Goal: Task Accomplishment & Management: Manage account settings

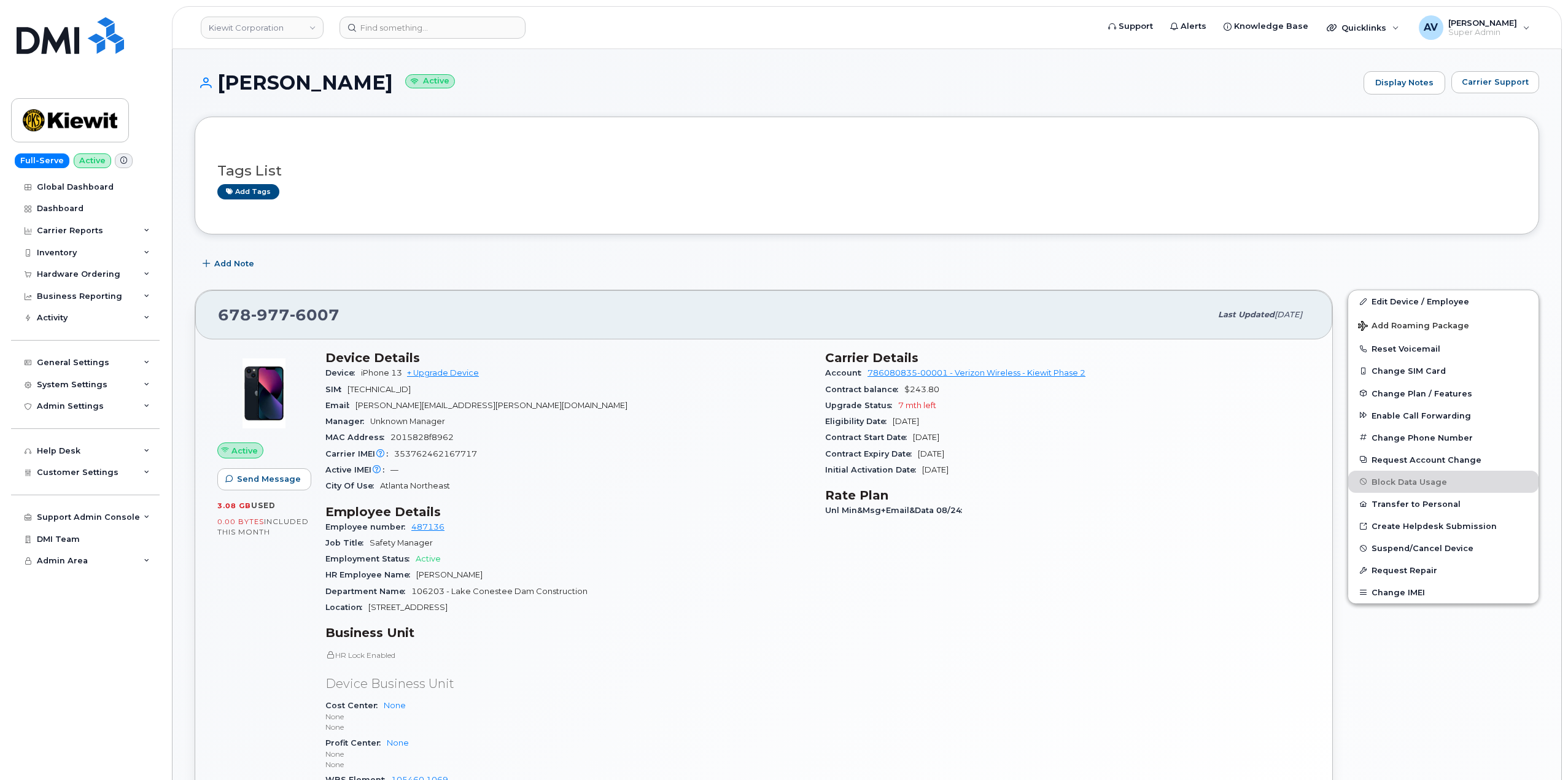
scroll to position [245, 0]
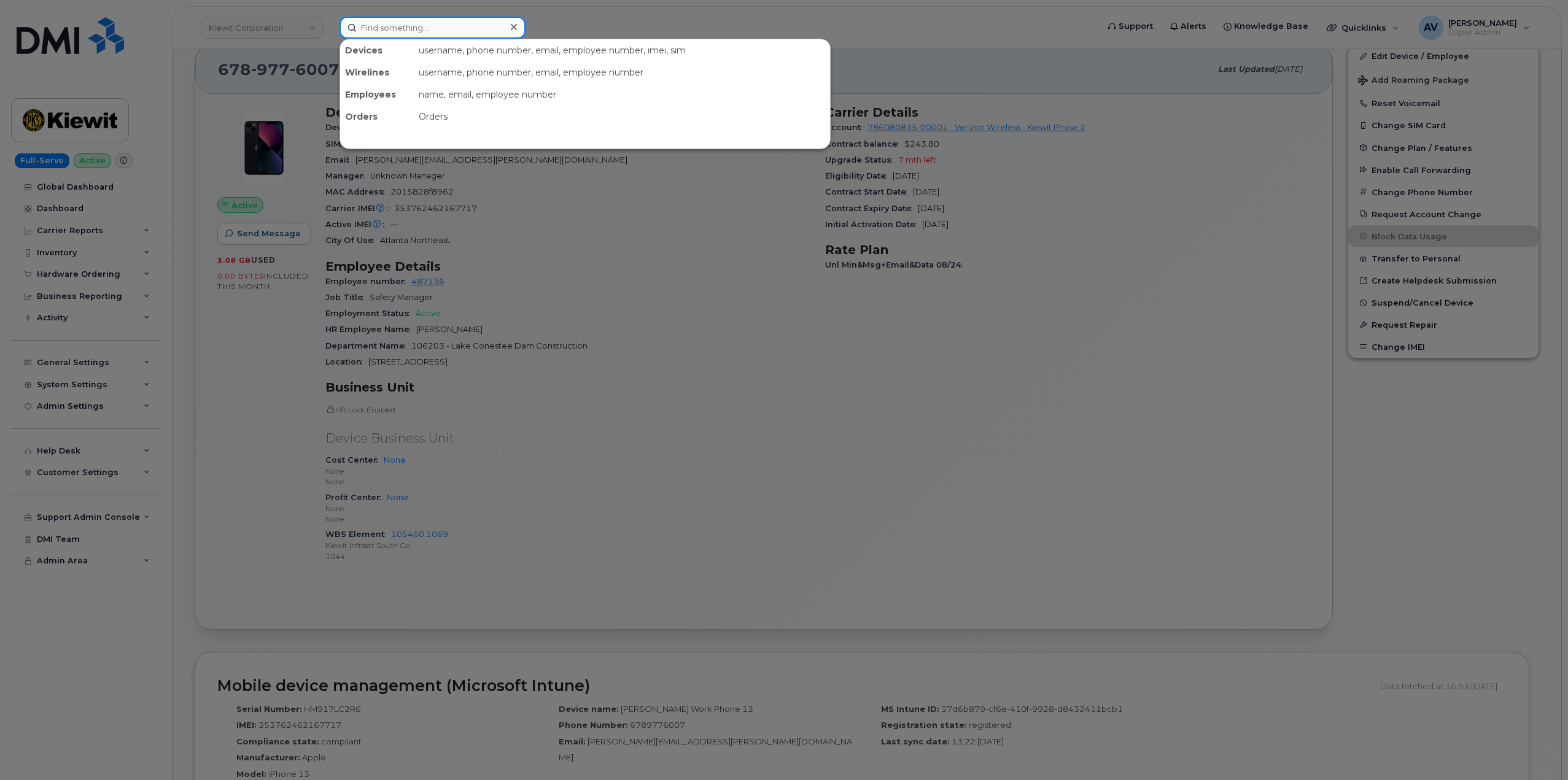
click at [428, 28] on input at bounding box center [432, 28] width 186 height 22
paste input "480) 486-9134"
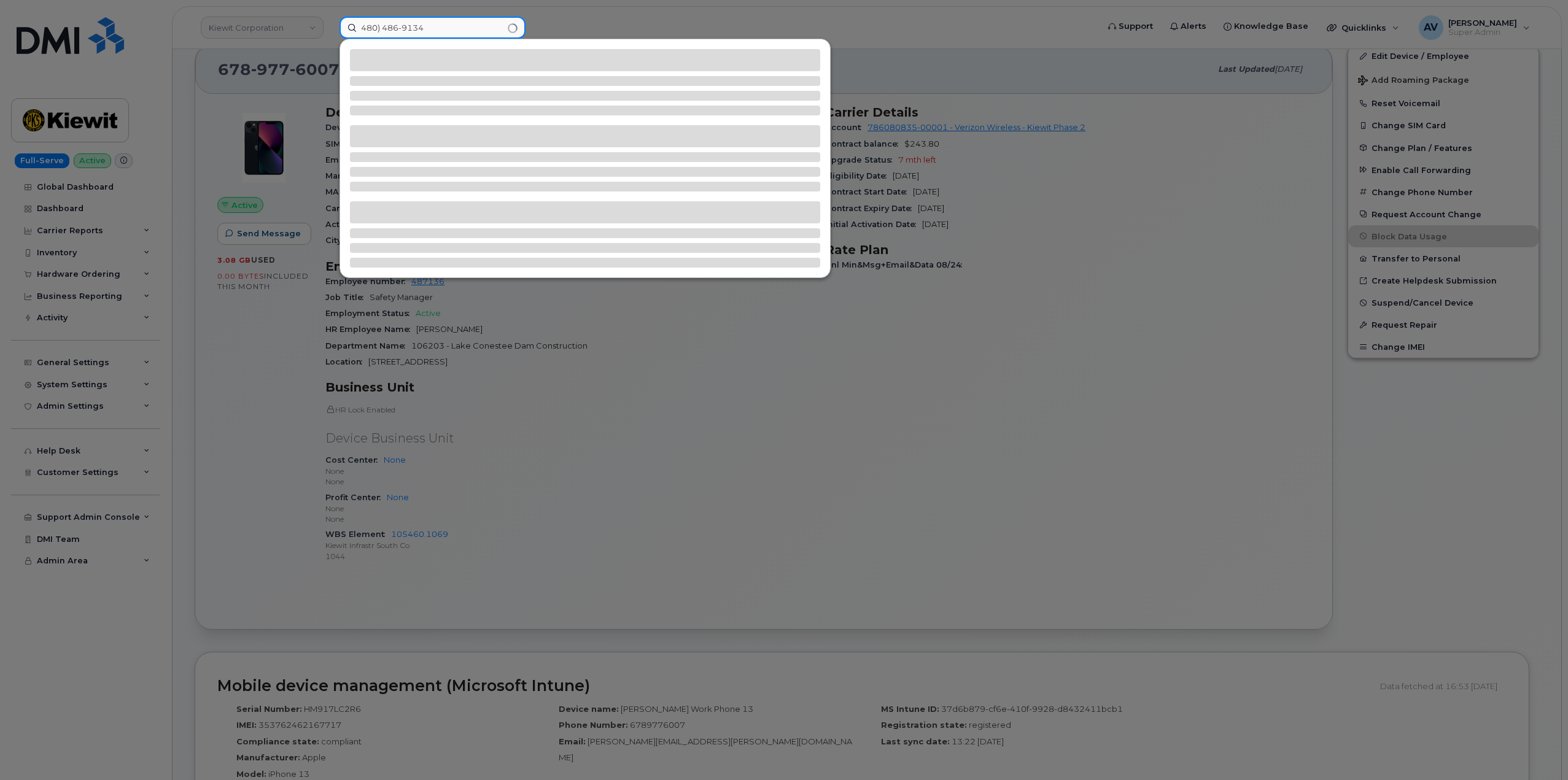
type input "480) 486-9134"
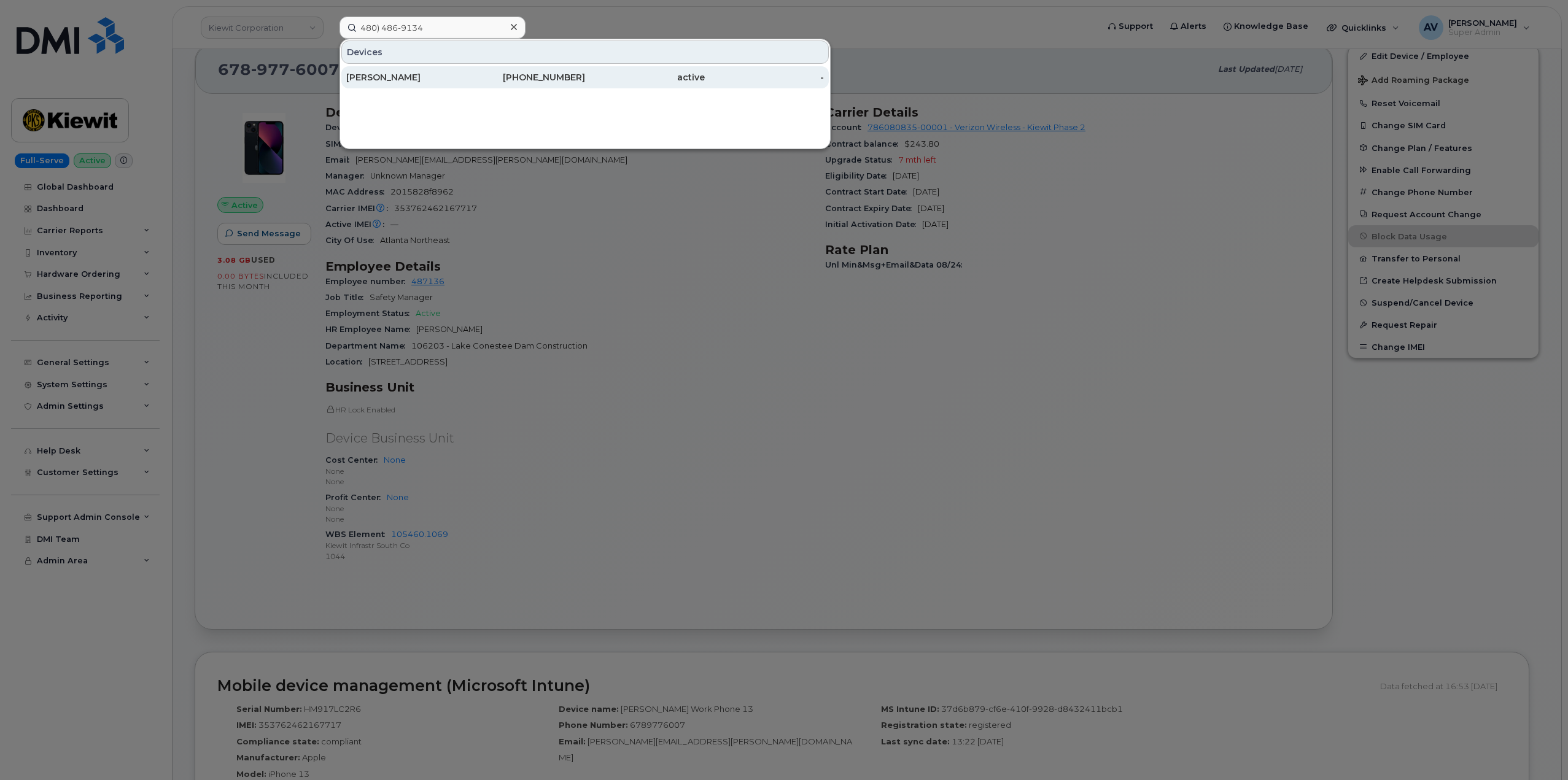
click at [550, 76] on div "480-486-9134" at bounding box center [525, 77] width 120 height 12
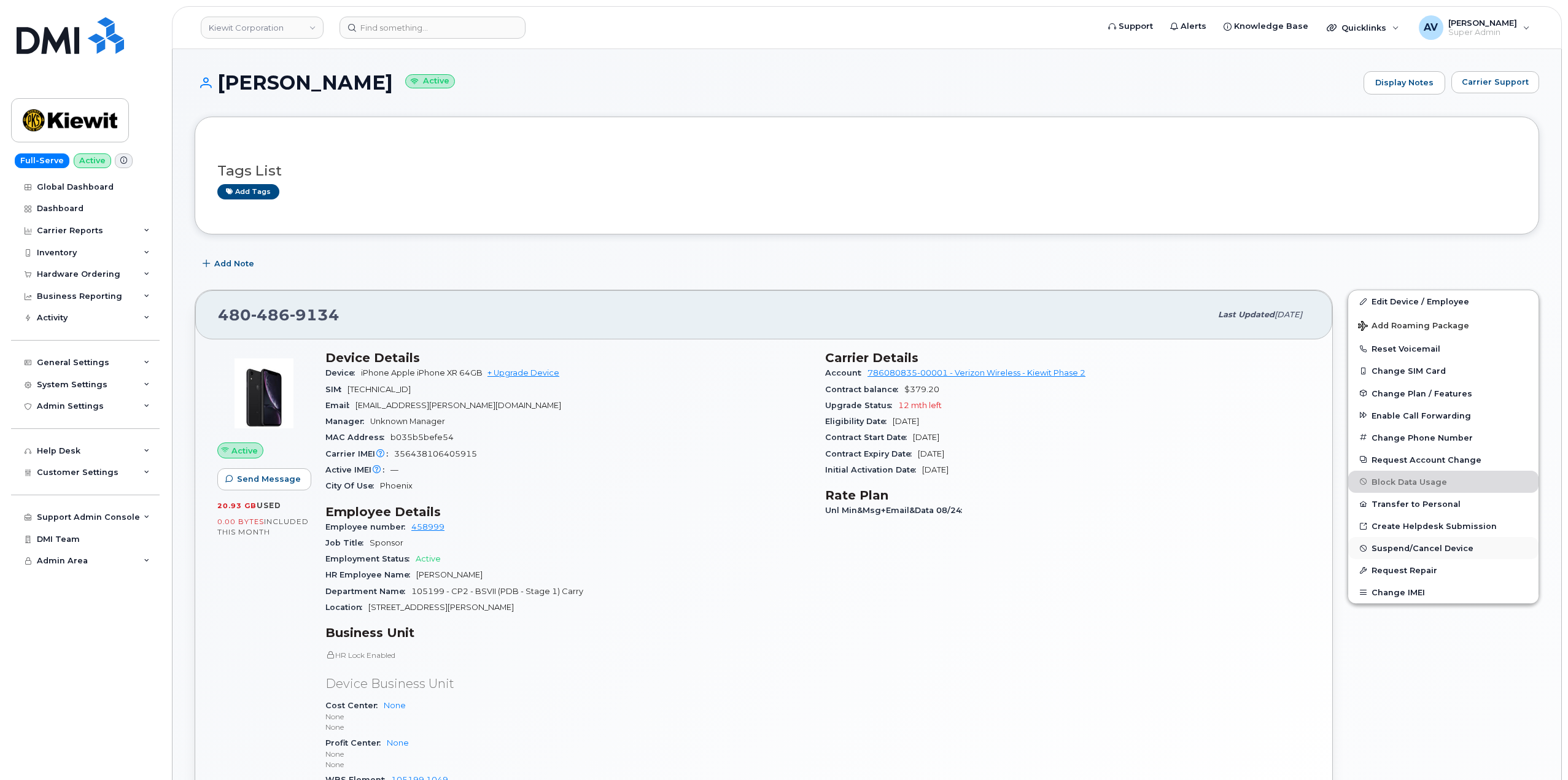
click at [1417, 548] on span "Suspend/Cancel Device" at bounding box center [1423, 548] width 102 height 10
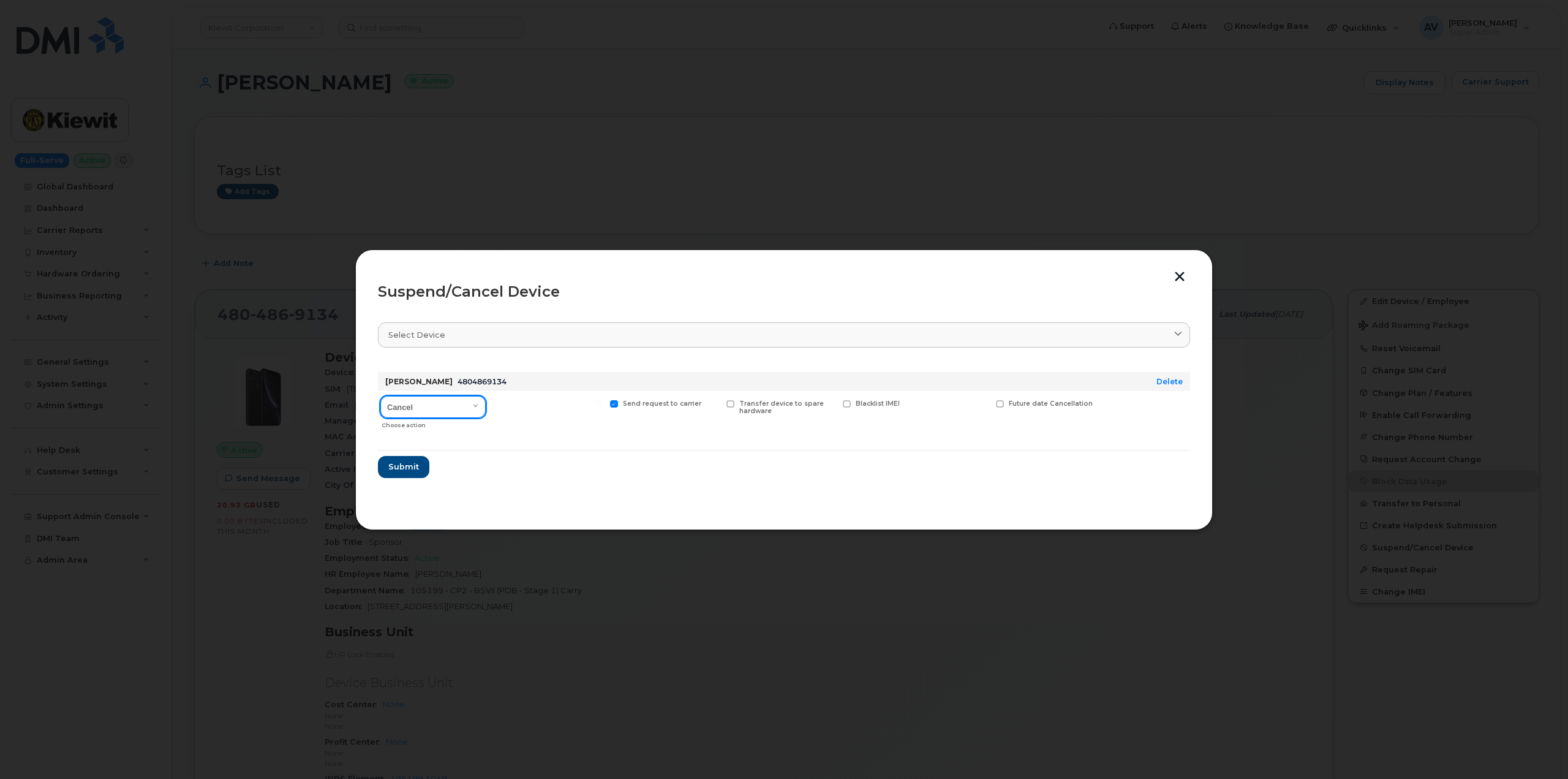
click at [452, 404] on select "Cancel Suspend - Reduced Rate Suspend - Full Rate Suspend - Lost Device/Stolen …" at bounding box center [433, 407] width 106 height 22
select select "[object Object]"
click at [380, 396] on select "Cancel Suspend - Reduced Rate Suspend - Full Rate Suspend - Lost Device/Stolen …" at bounding box center [433, 407] width 106 height 22
click at [404, 464] on span "Submit" at bounding box center [403, 467] width 31 height 12
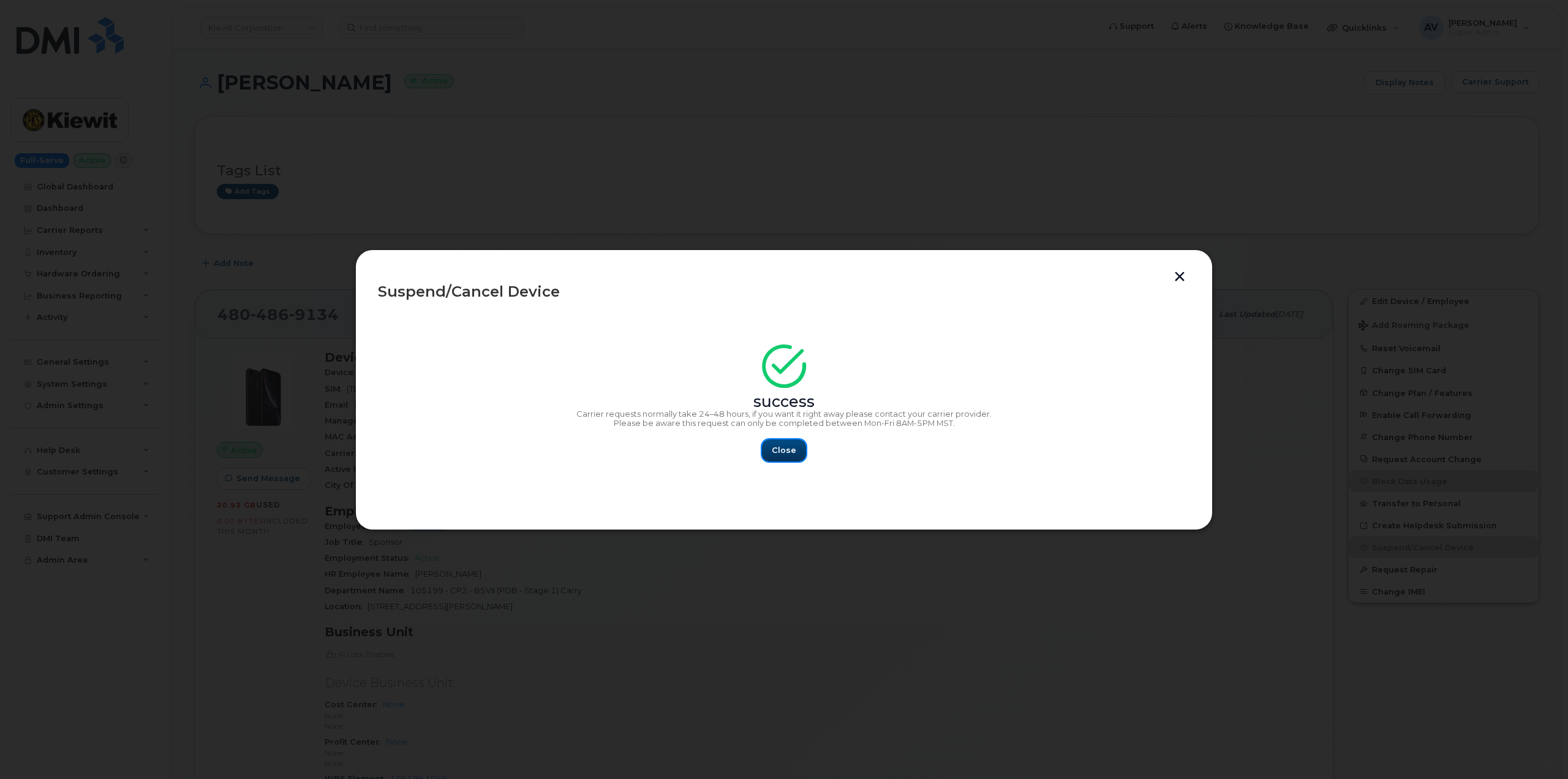
click at [777, 441] on button "Close" at bounding box center [784, 450] width 44 height 22
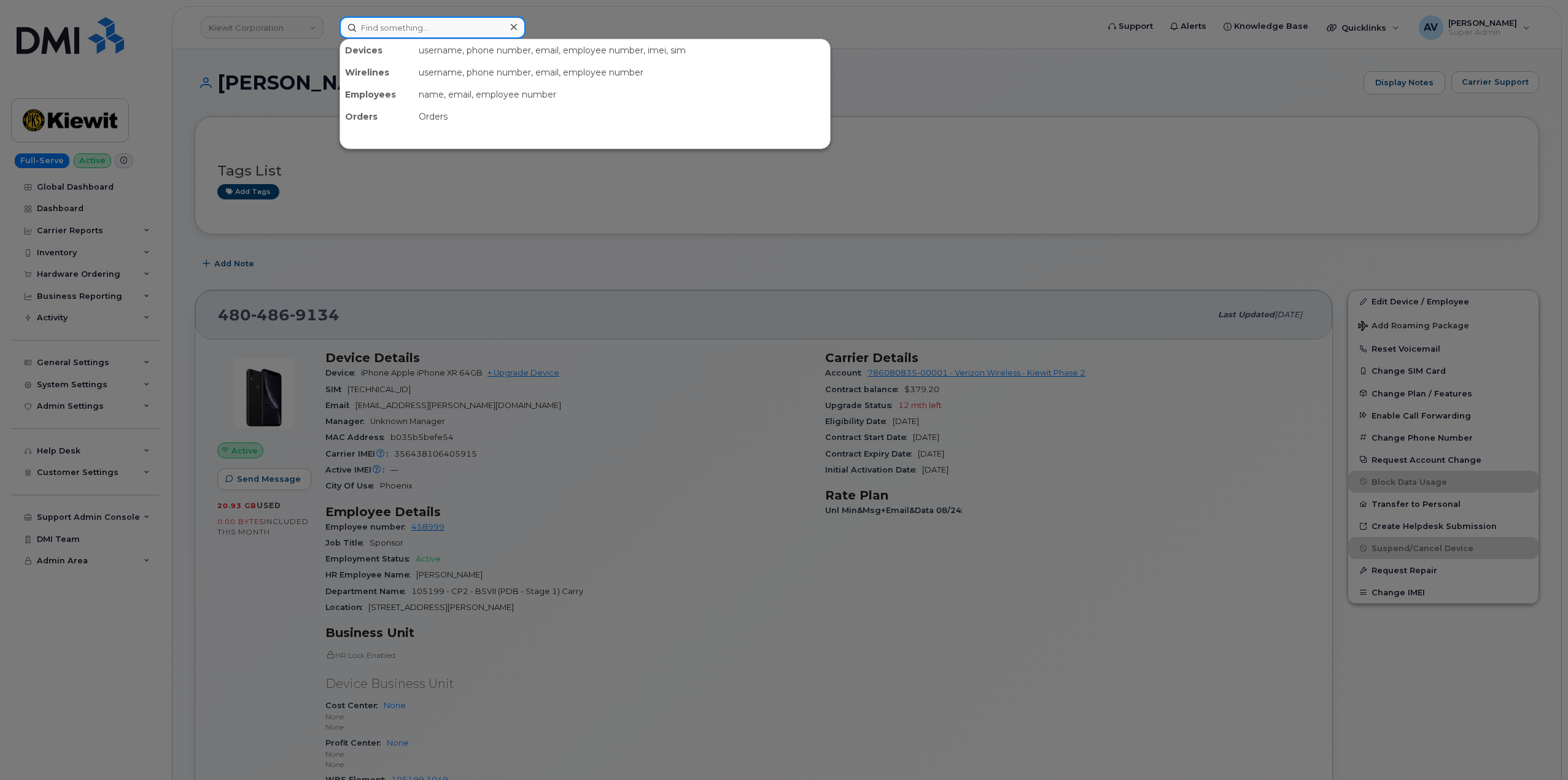
click at [458, 35] on input at bounding box center [432, 28] width 186 height 22
paste input "6043892546"
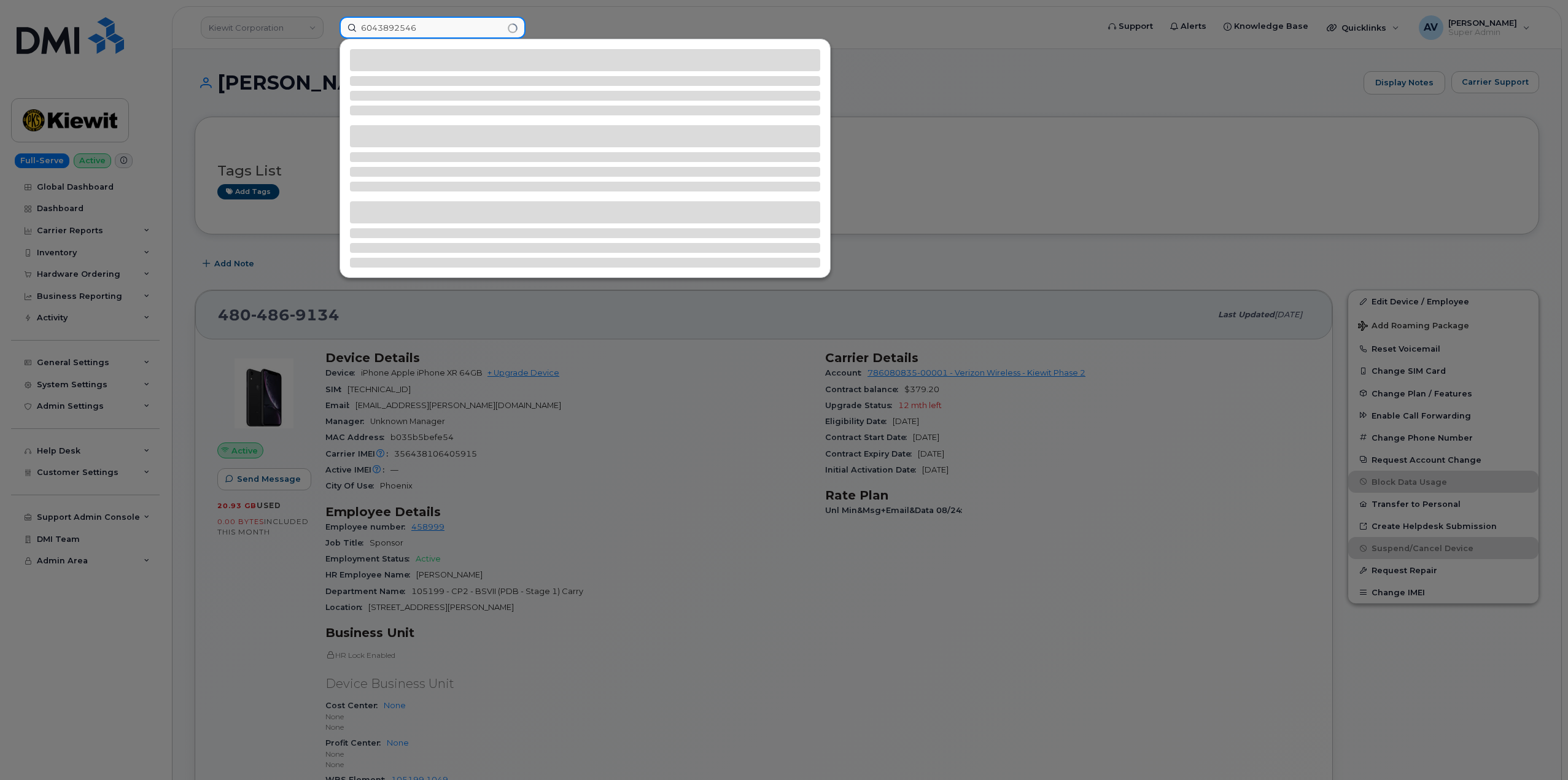
type input "6043892546"
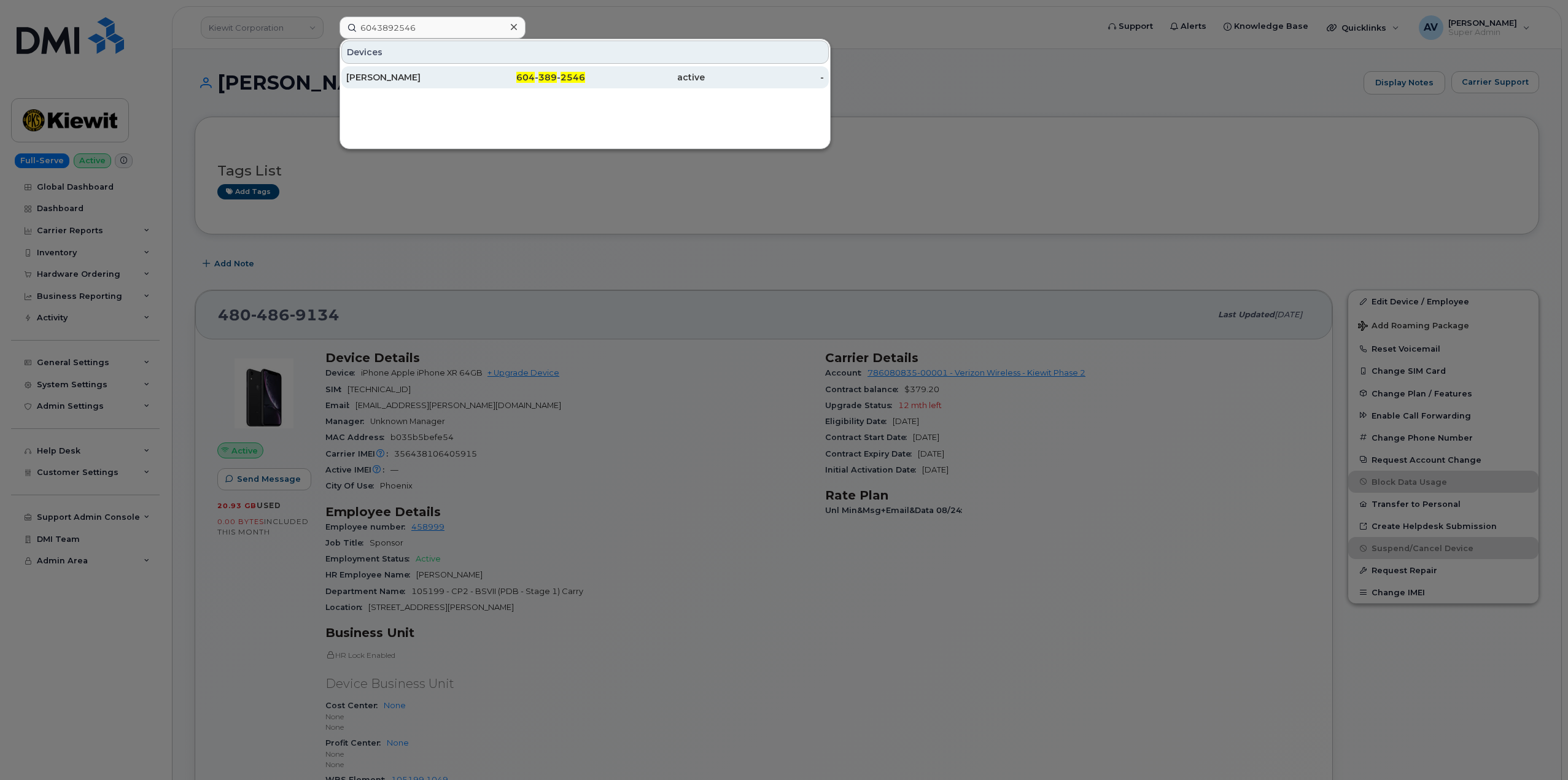
click at [506, 78] on div "604 - 389 - 2546" at bounding box center [525, 77] width 120 height 12
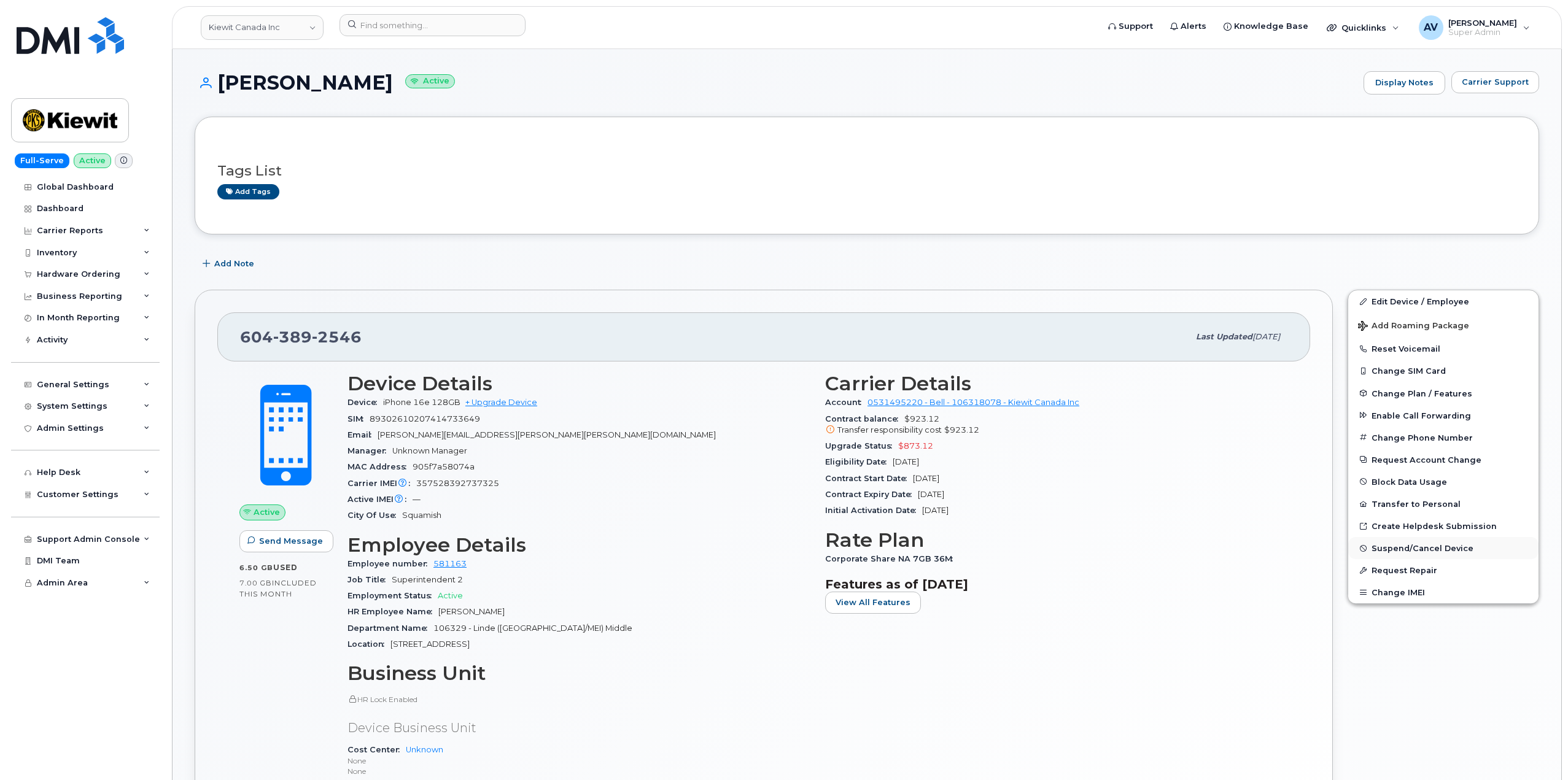
click at [1387, 551] on span "Suspend/Cancel Device" at bounding box center [1423, 548] width 102 height 10
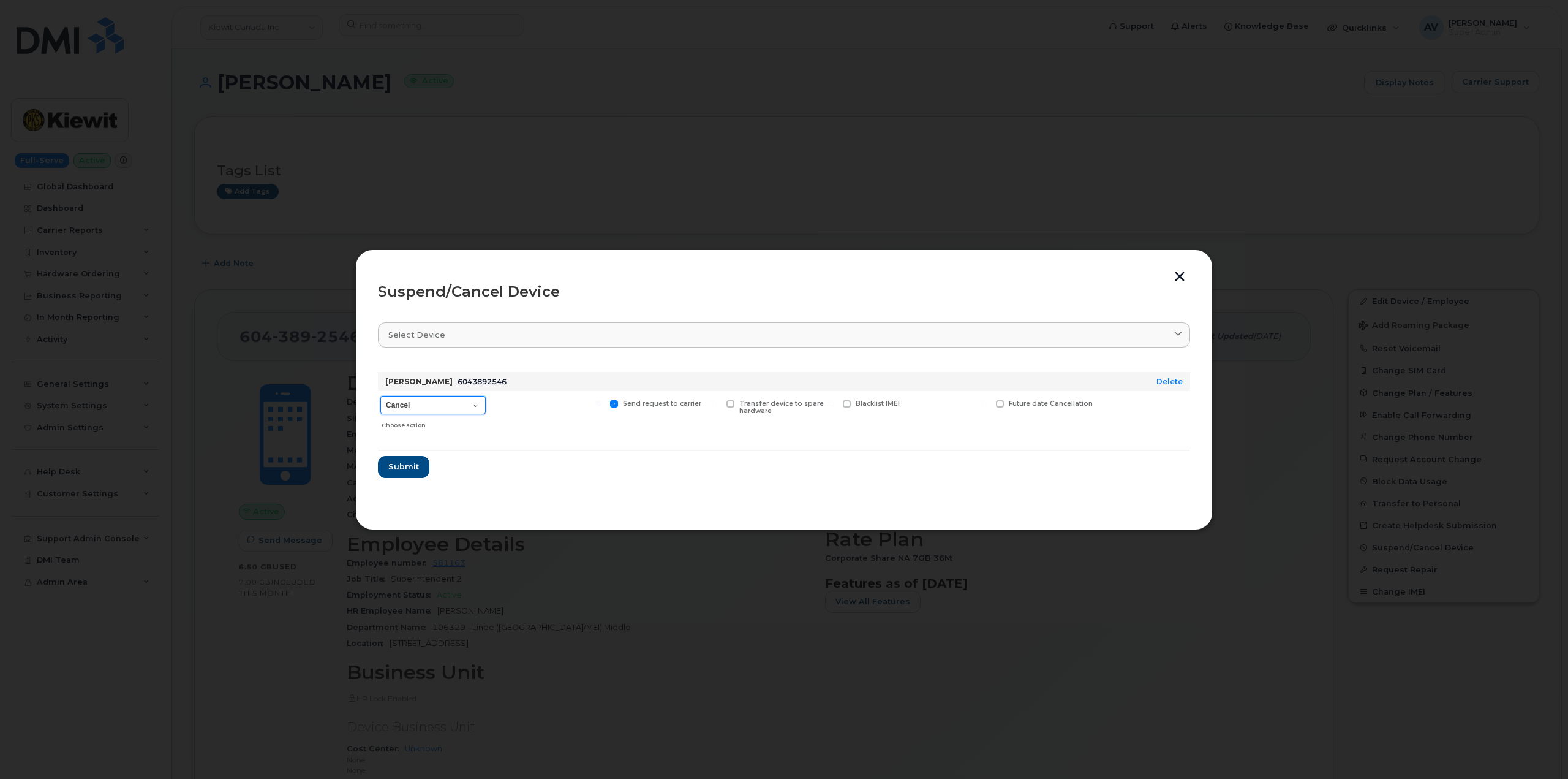
click at [439, 399] on select "Cancel Suspend - Extend Suspension Suspend - Reduced Rate Suspend - Full Rate S…" at bounding box center [433, 405] width 106 height 18
select select "[object Object]"
click at [380, 396] on select "Cancel Suspend - Extend Suspension Suspend - Reduced Rate Suspend - Full Rate S…" at bounding box center [433, 405] width 106 height 18
click at [416, 463] on span "Submit" at bounding box center [403, 467] width 31 height 12
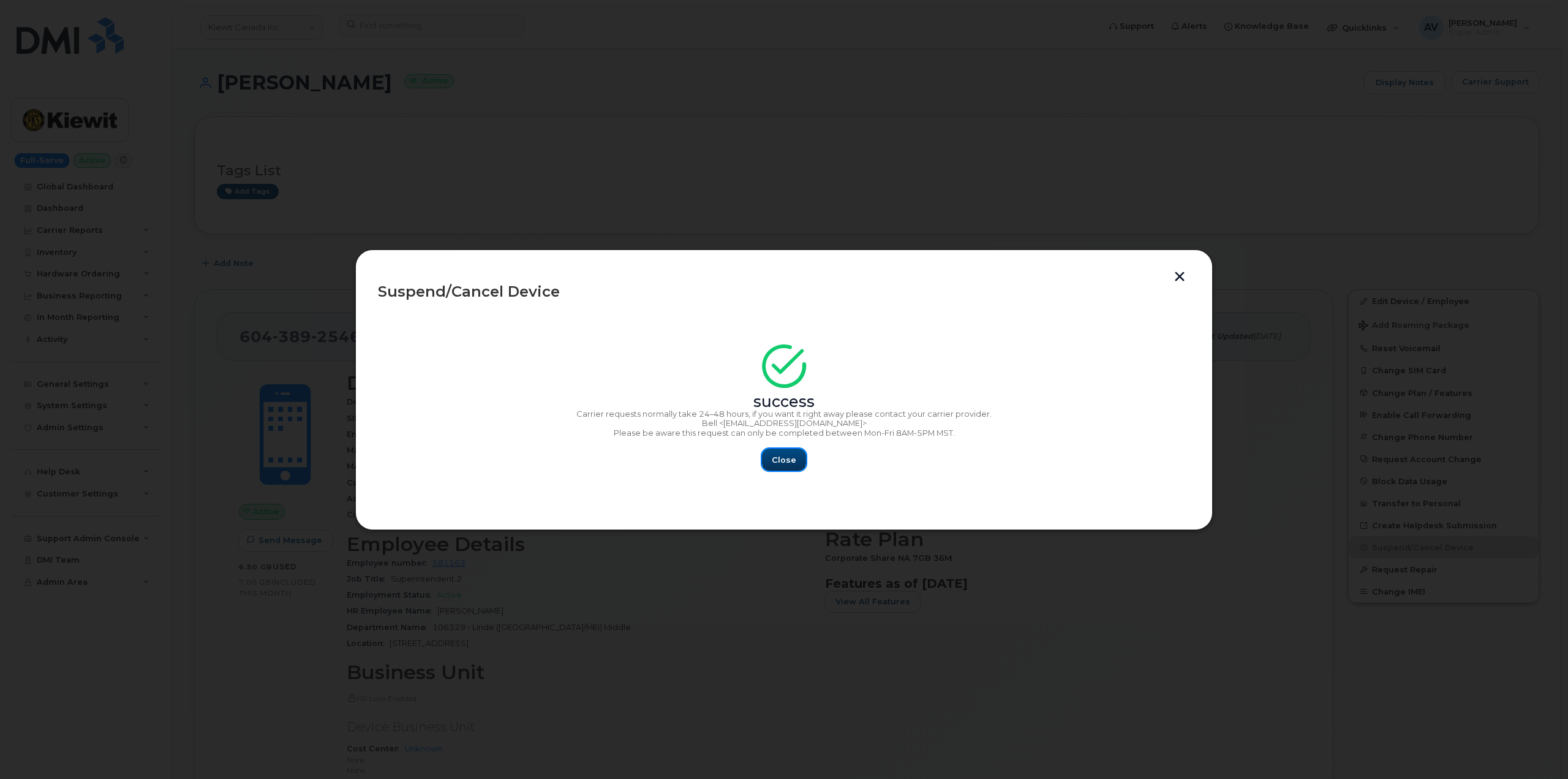
click at [779, 450] on button "Close" at bounding box center [784, 460] width 44 height 22
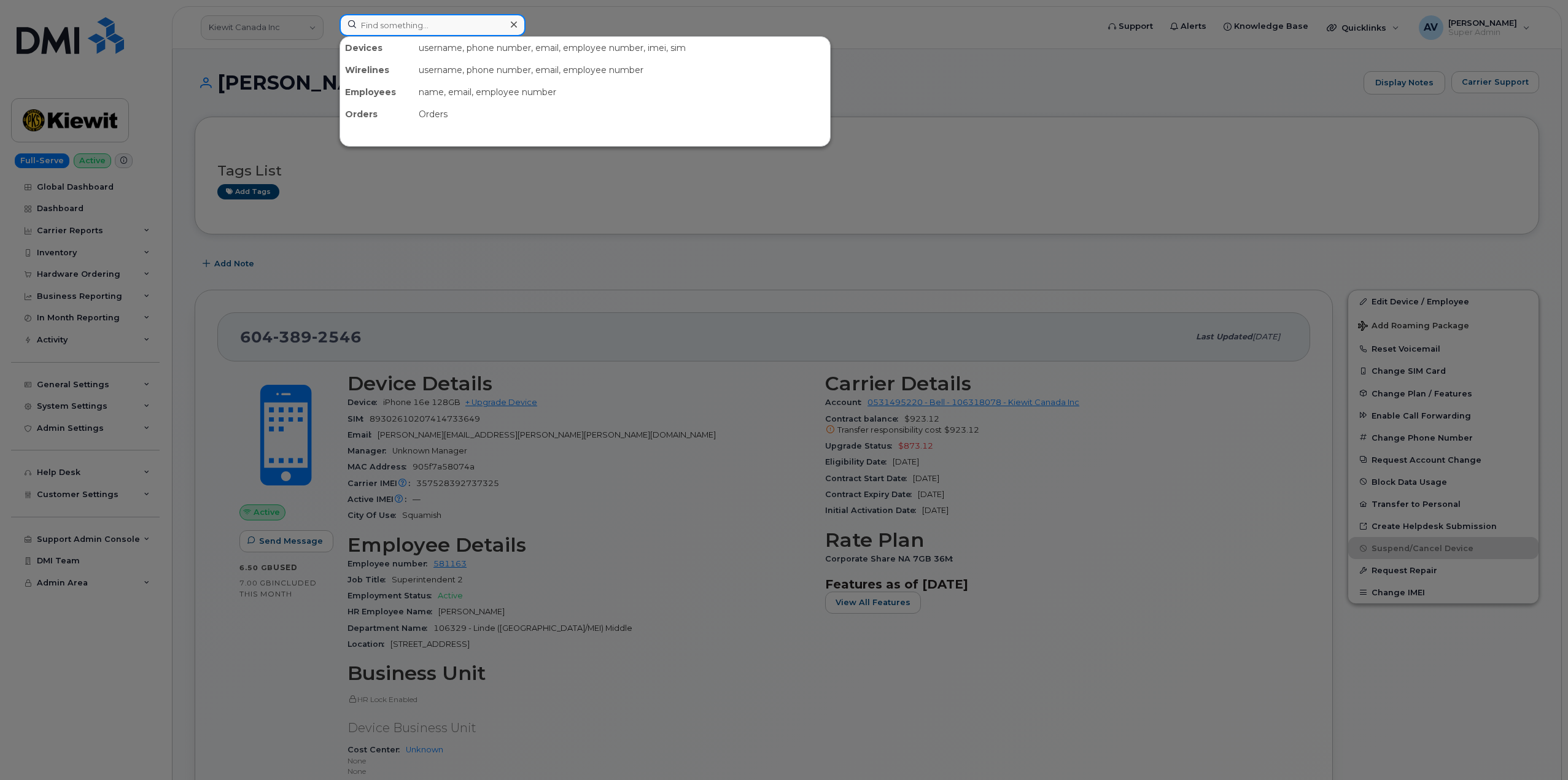
click at [411, 28] on input at bounding box center [432, 25] width 186 height 22
paste input "9148158047"
drag, startPoint x: 436, startPoint y: 24, endPoint x: 348, endPoint y: 15, distance: 88.5
click at [348, 15] on input "9148158047" at bounding box center [432, 25] width 186 height 22
paste input "Octavia Shaw"
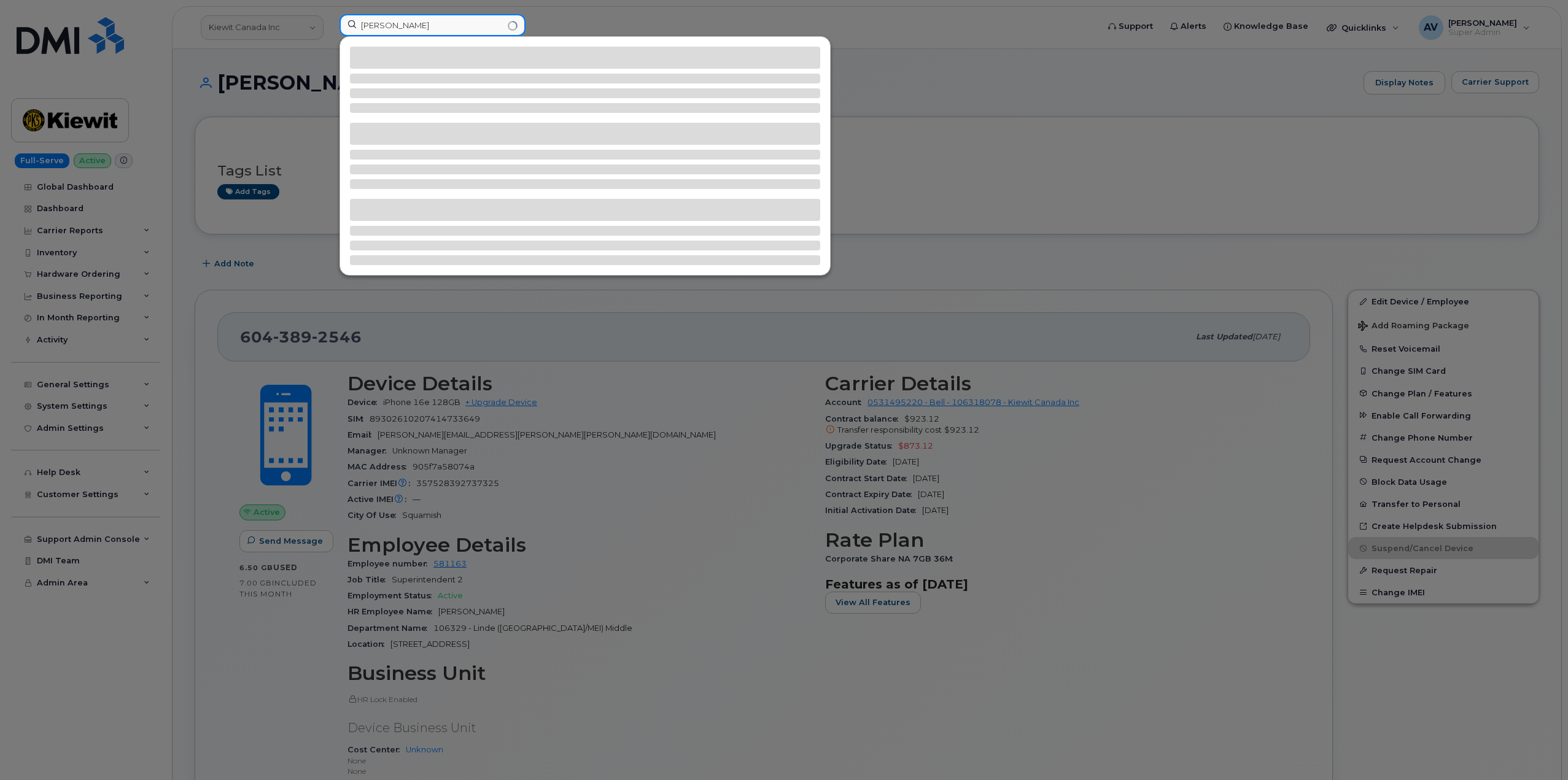
type input "Octavia Shaw"
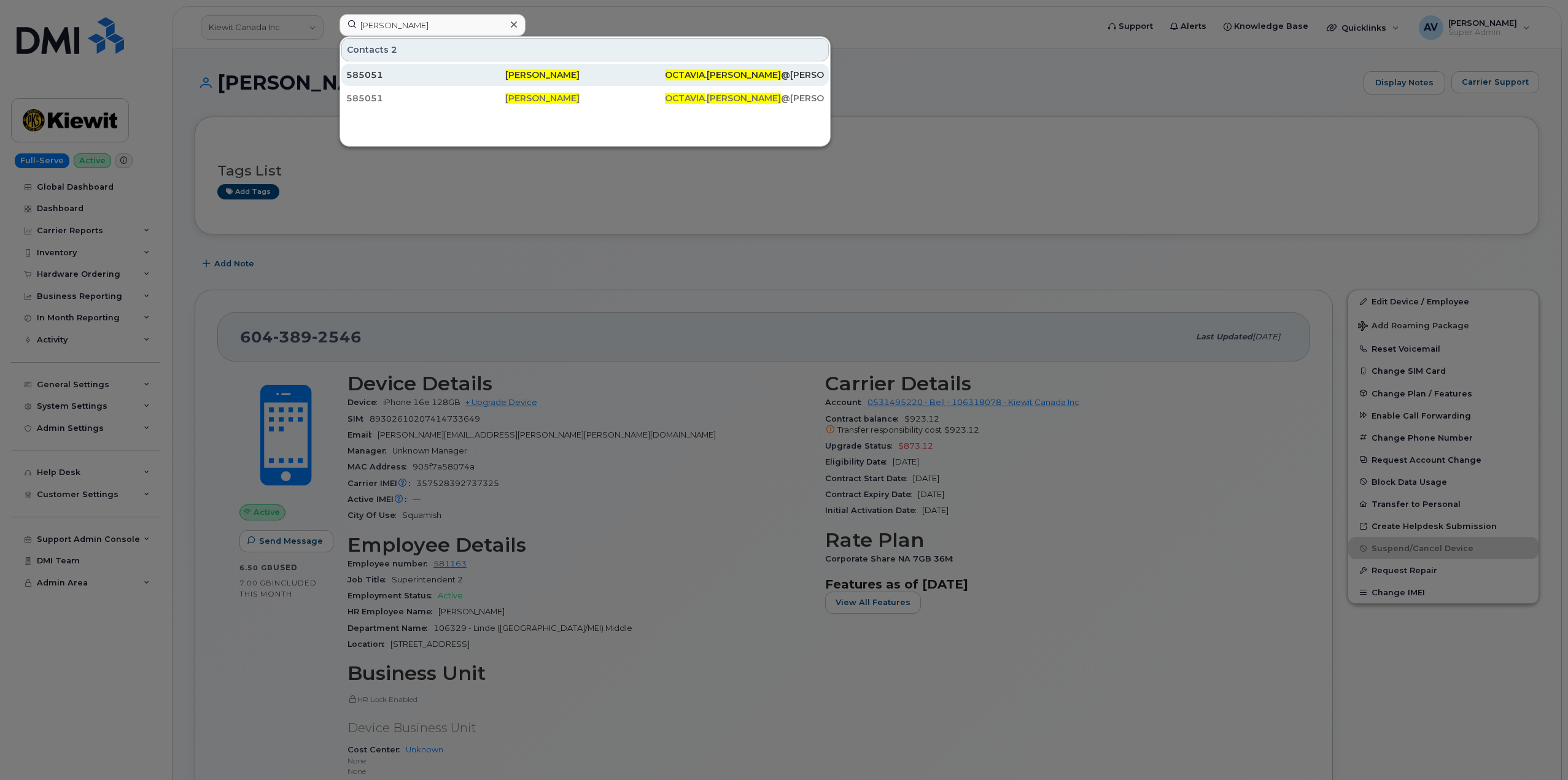
click at [467, 78] on div "585051" at bounding box center [425, 75] width 159 height 12
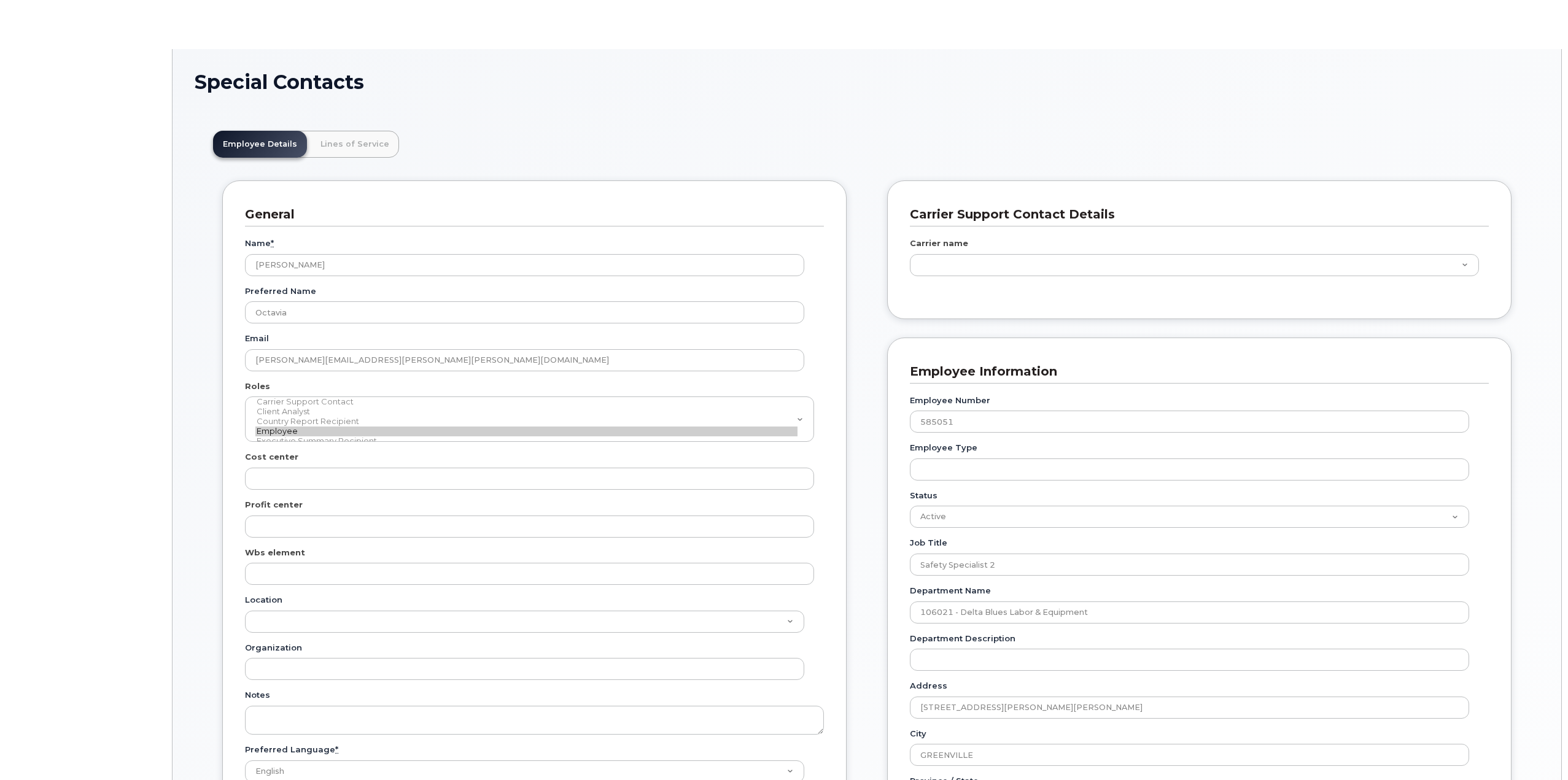
scroll to position [36, 0]
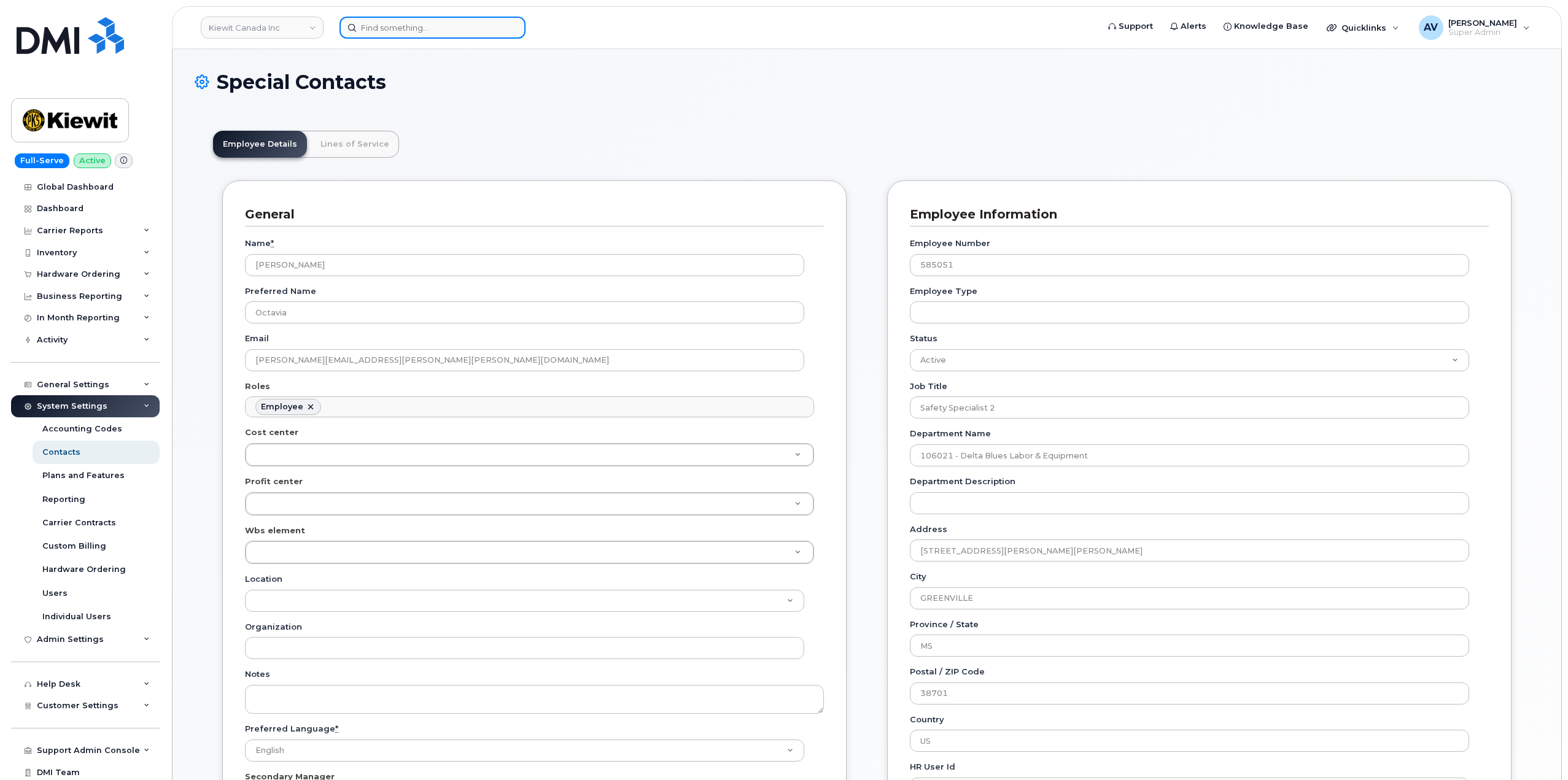
click at [464, 25] on input at bounding box center [432, 28] width 186 height 22
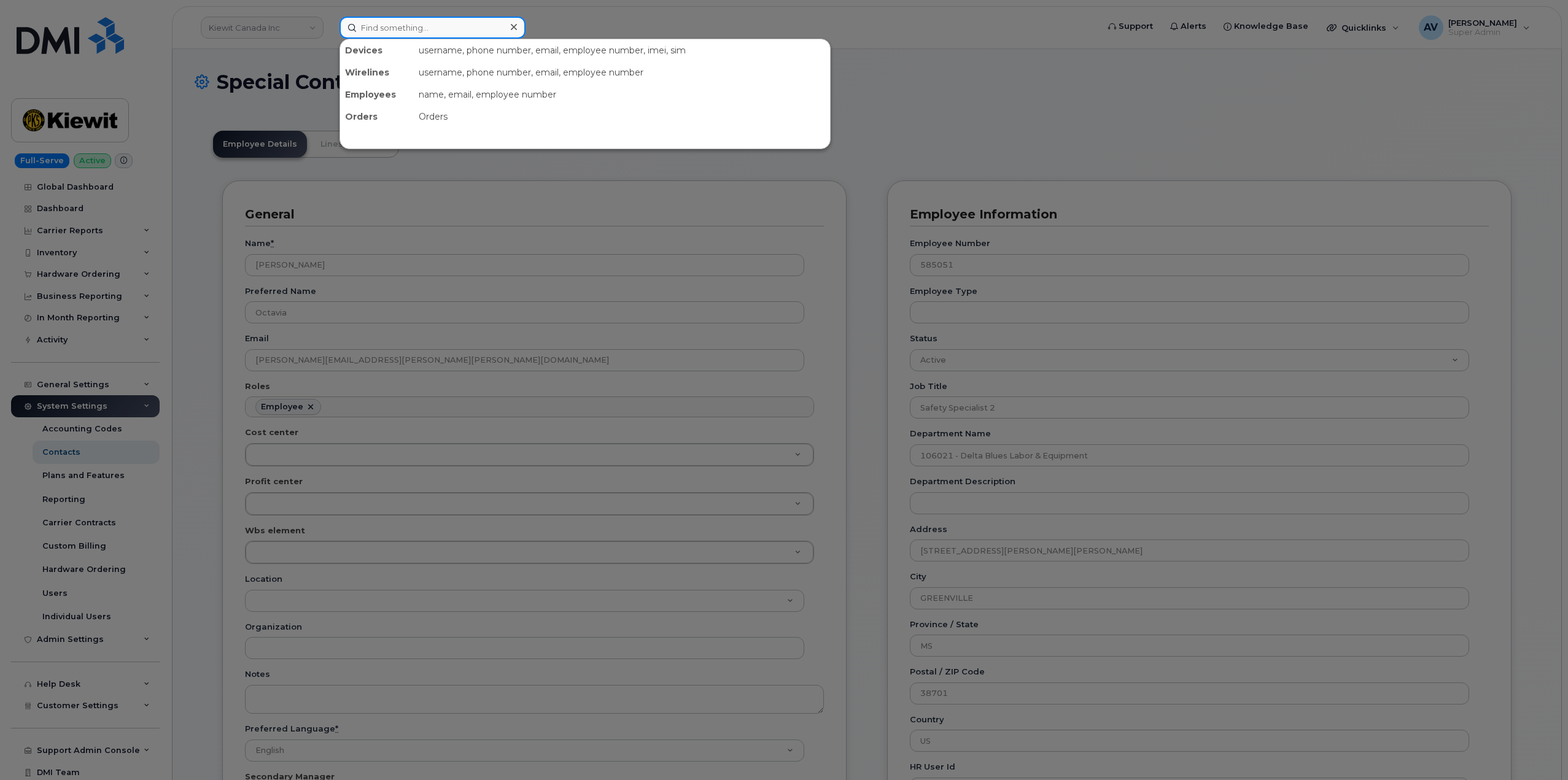
paste input "Octavia Shaw"
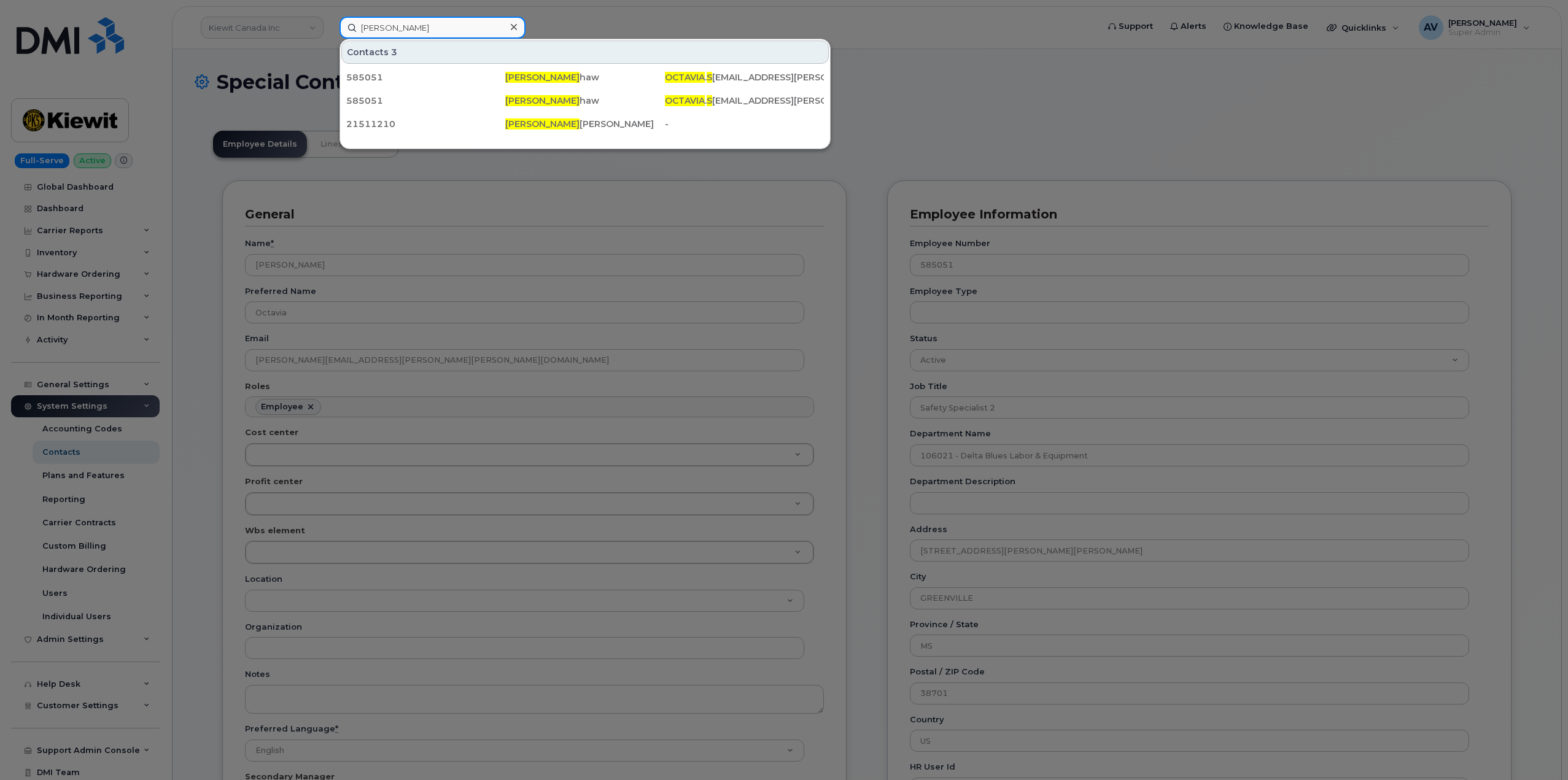
drag, startPoint x: 439, startPoint y: 31, endPoint x: 306, endPoint y: 21, distance: 133.4
click at [330, 21] on div "Octavia S Contacts 3 585051 Octavia S haw OCTAVIA . S HAW@KIEWIT.COM 585051 Oct…" at bounding box center [715, 28] width 770 height 22
paste input "6625221198"
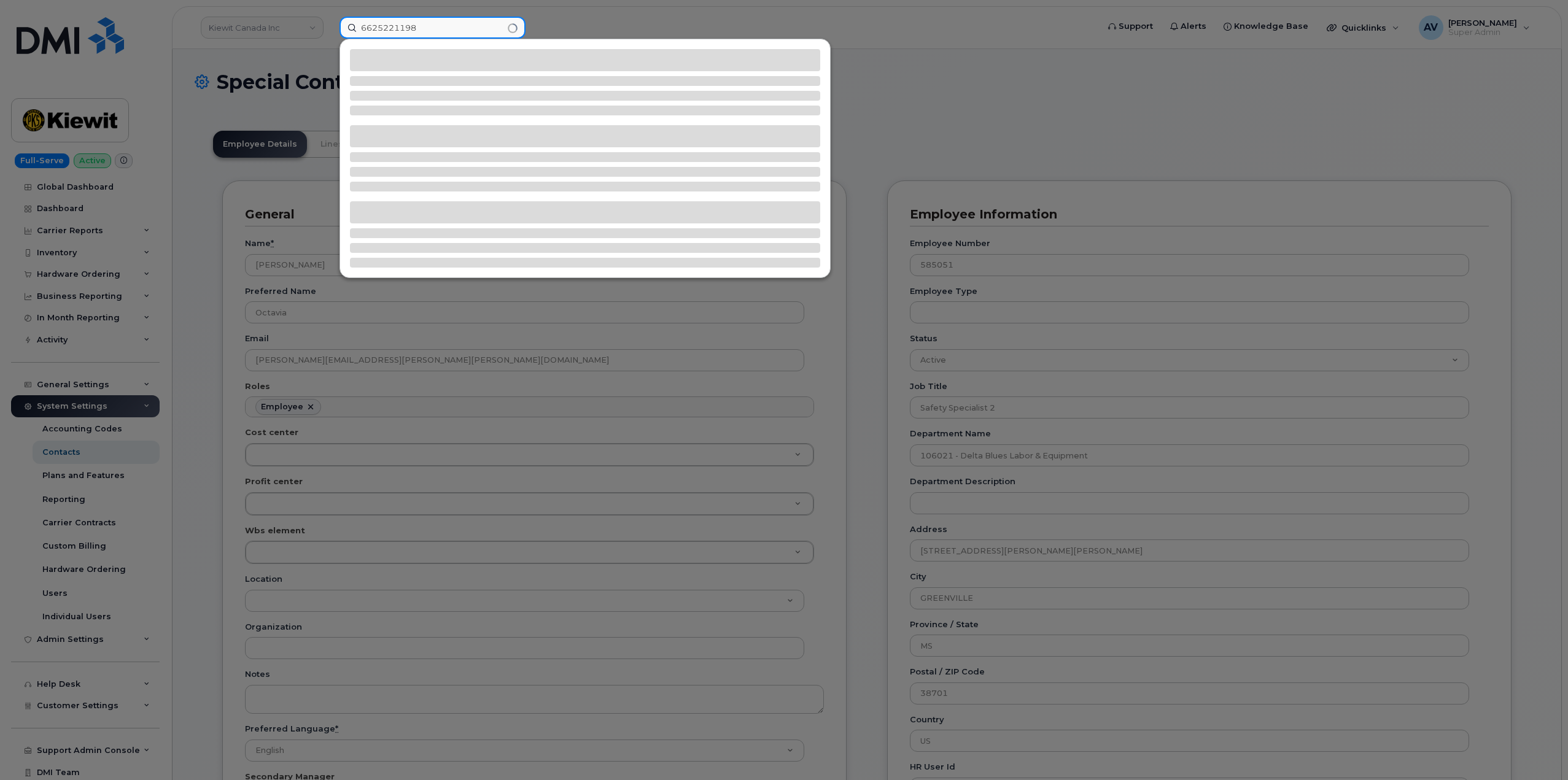
type input "6625221198"
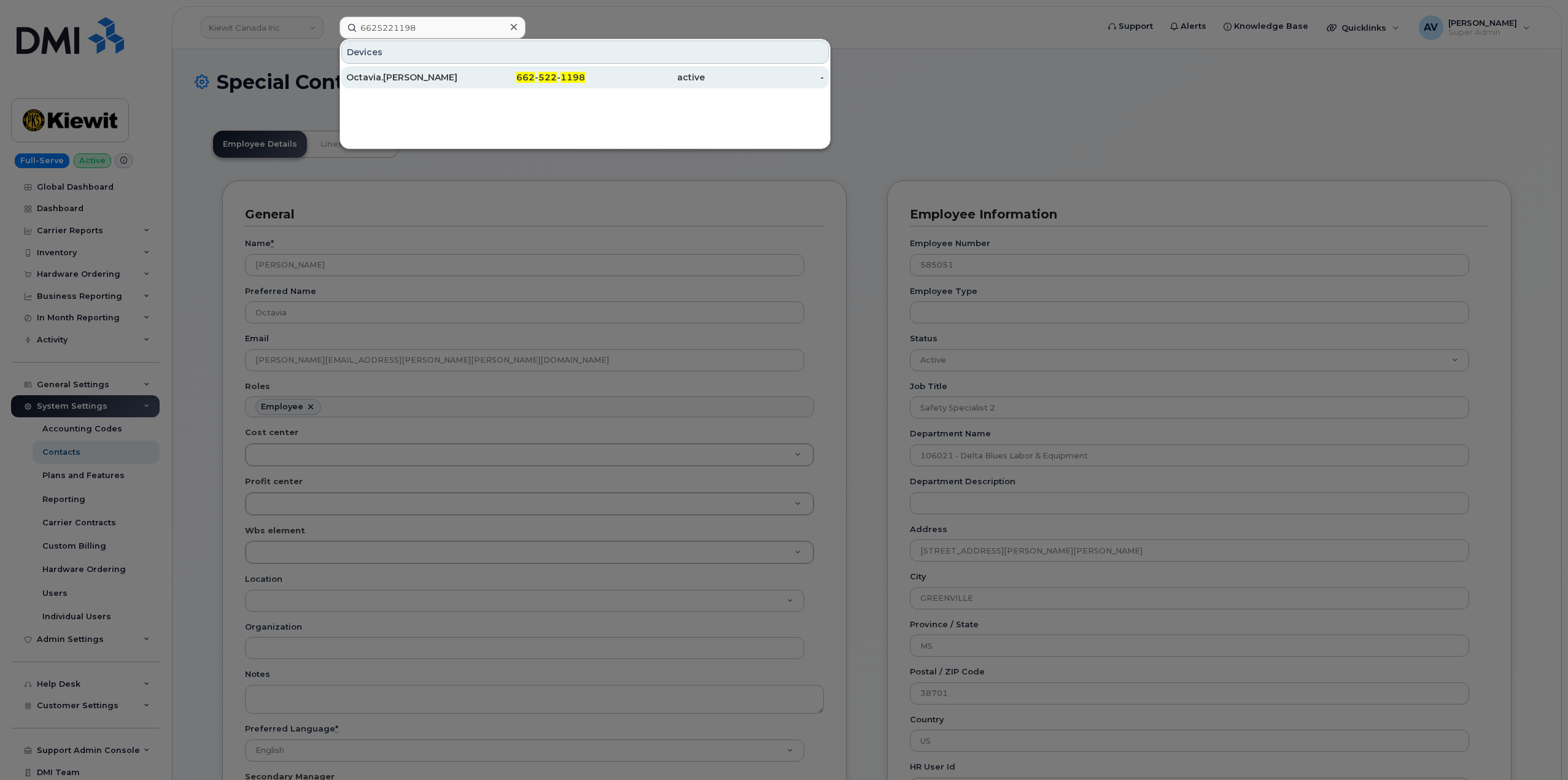
click at [455, 81] on div "Octavia.Shaw" at bounding box center [406, 77] width 120 height 12
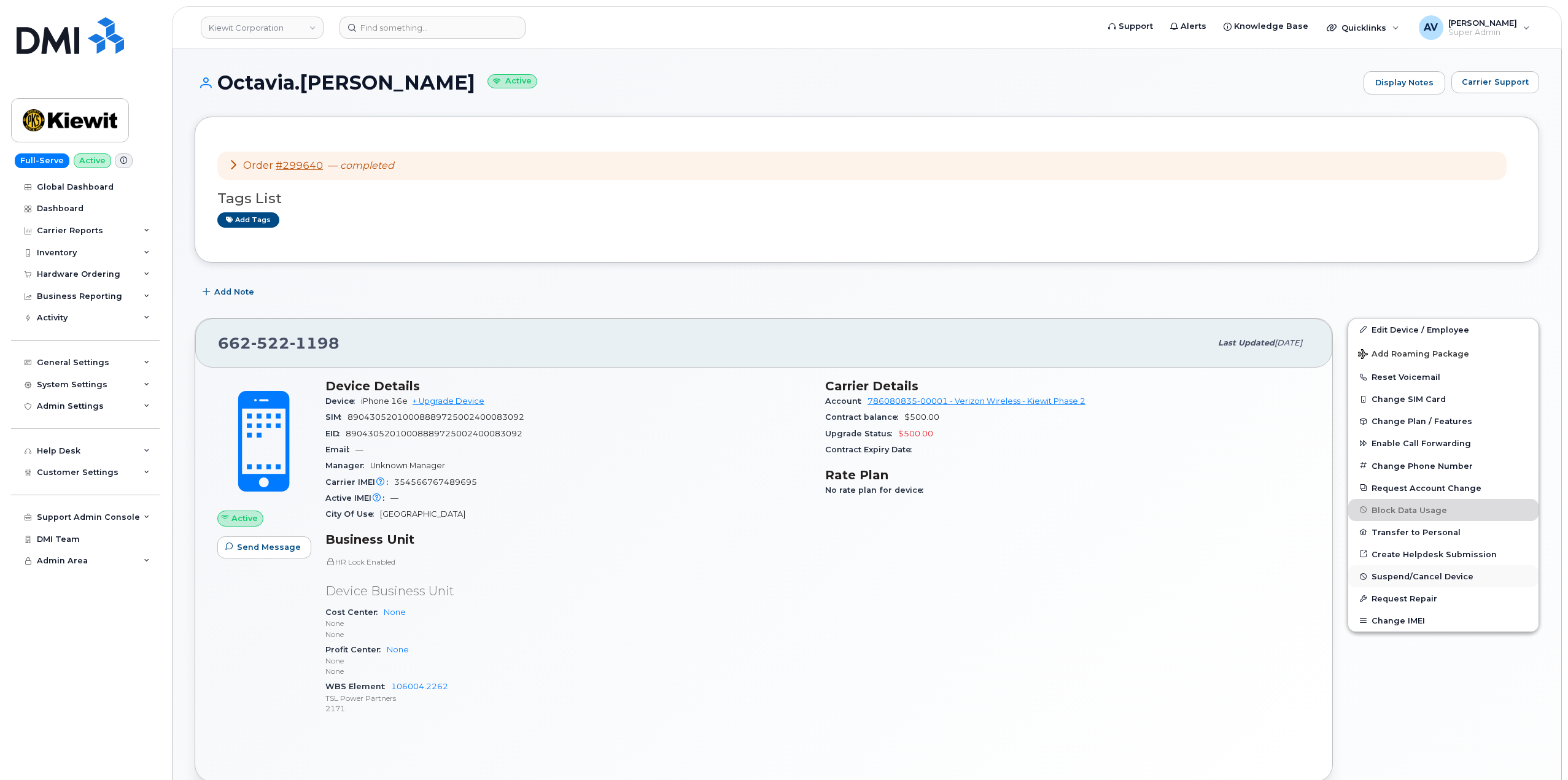
click at [1373, 577] on span "Suspend/Cancel Device" at bounding box center [1423, 577] width 102 height 10
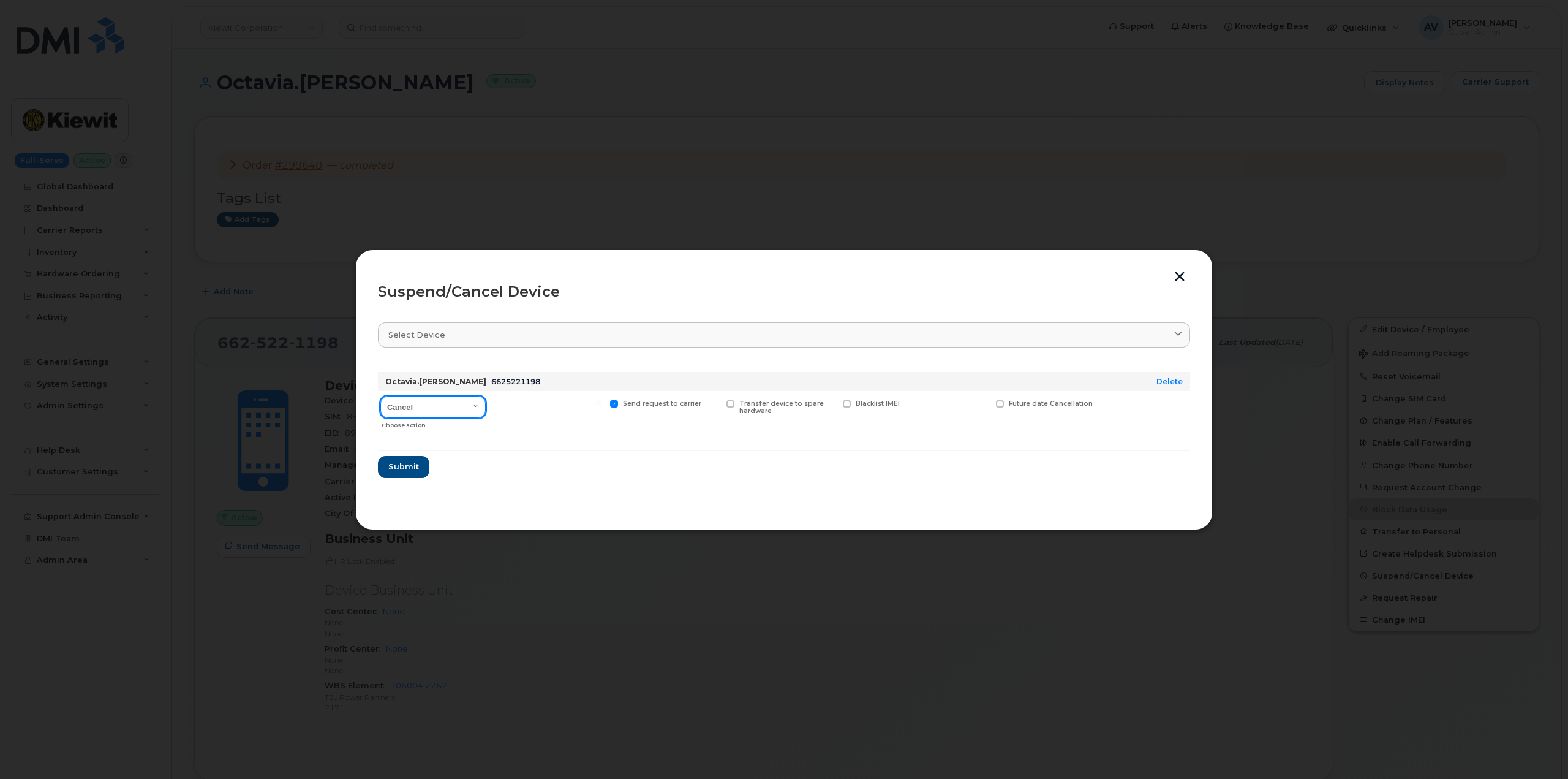
click at [448, 403] on select "Cancel Suspend - Reduced Rate Suspend - Full Rate Suspend - Lost Device/Stolen …" at bounding box center [433, 407] width 106 height 22
select select "[object Object]"
click at [380, 396] on select "Cancel Suspend - Reduced Rate Suspend - Full Rate Suspend - Lost Device/Stolen …" at bounding box center [433, 407] width 106 height 22
click at [404, 464] on span "Submit" at bounding box center [403, 467] width 31 height 12
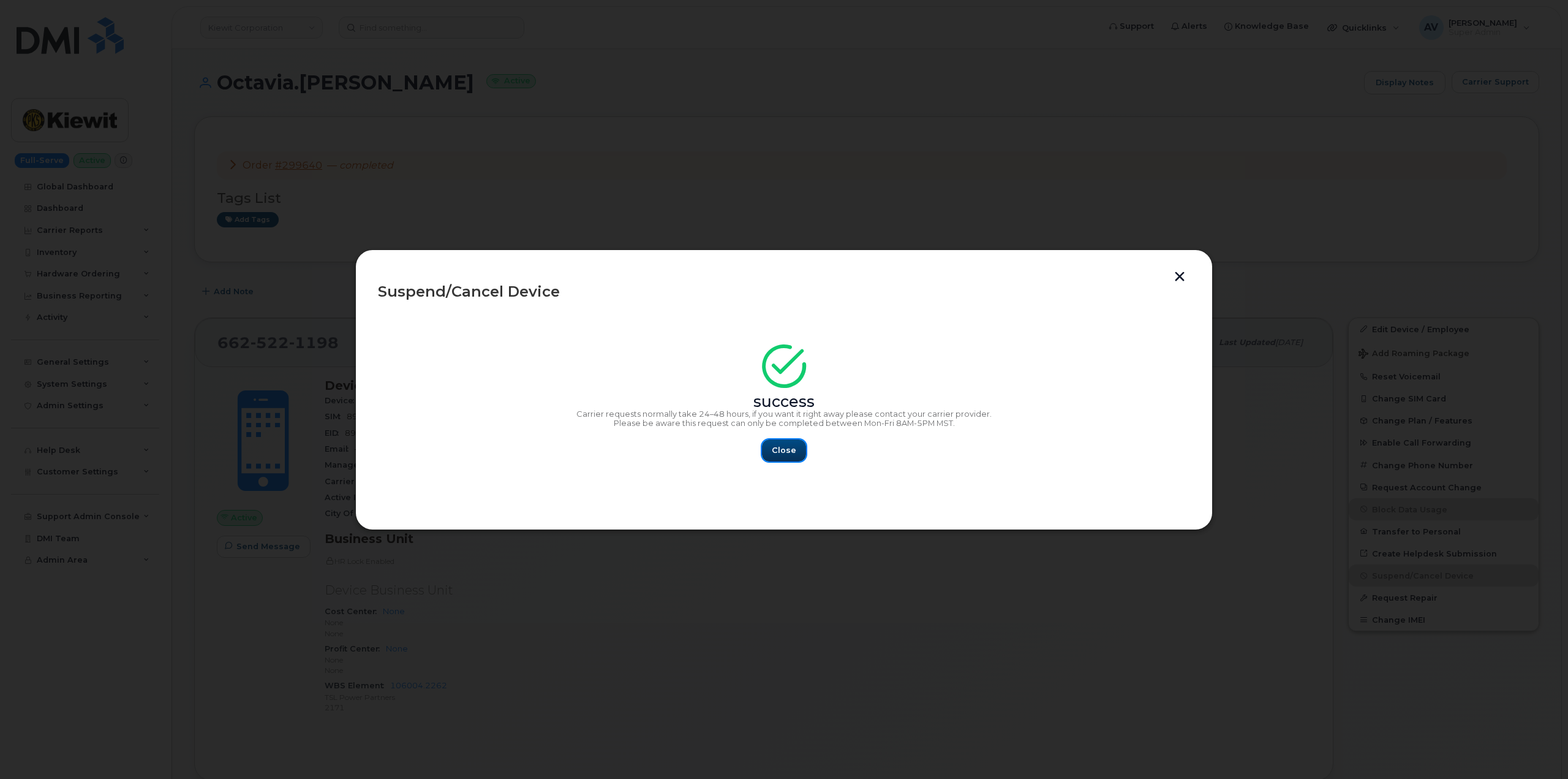
click at [795, 449] on span "Close" at bounding box center [784, 450] width 24 height 12
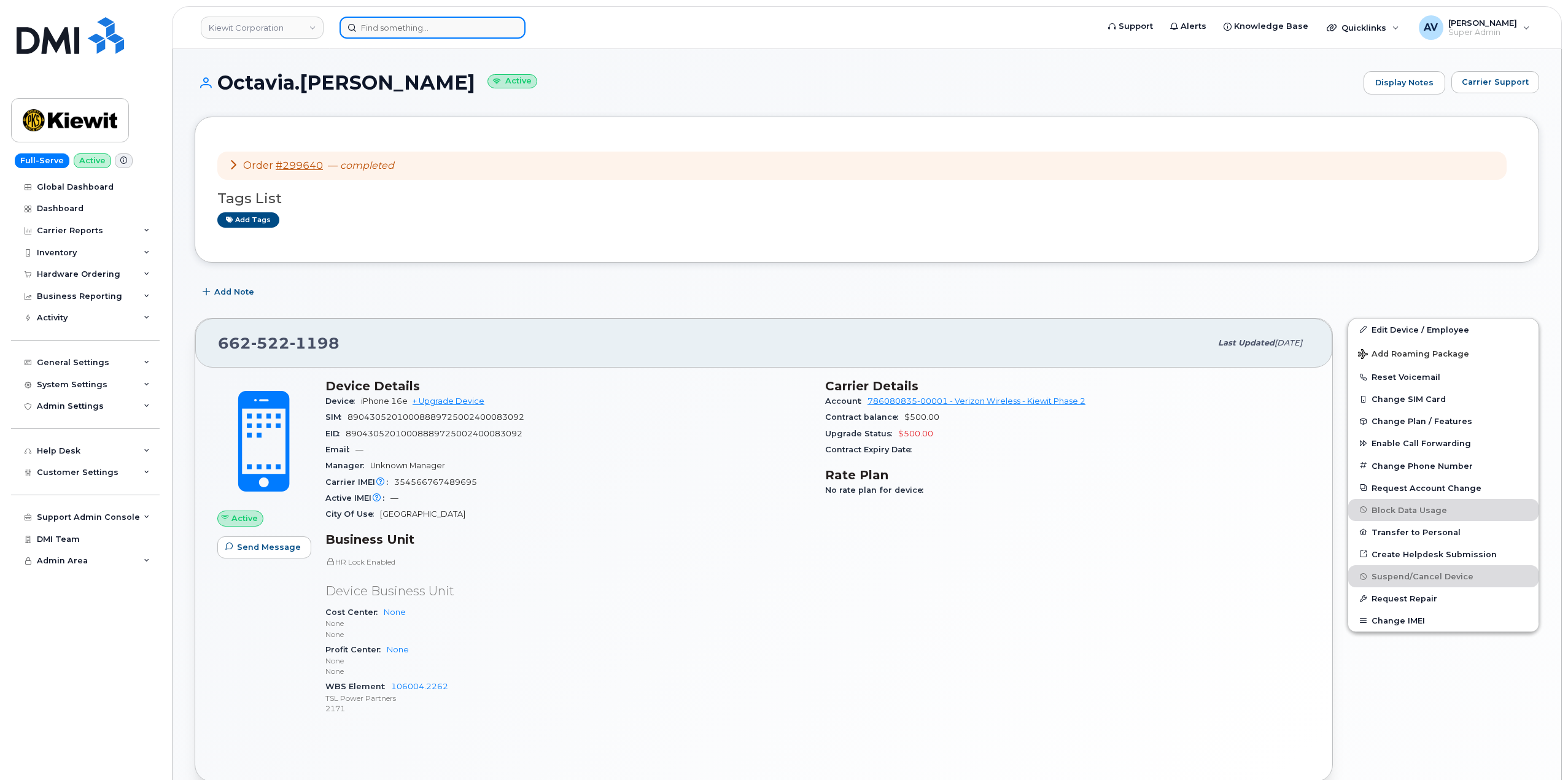
click at [417, 32] on input at bounding box center [432, 28] width 186 height 22
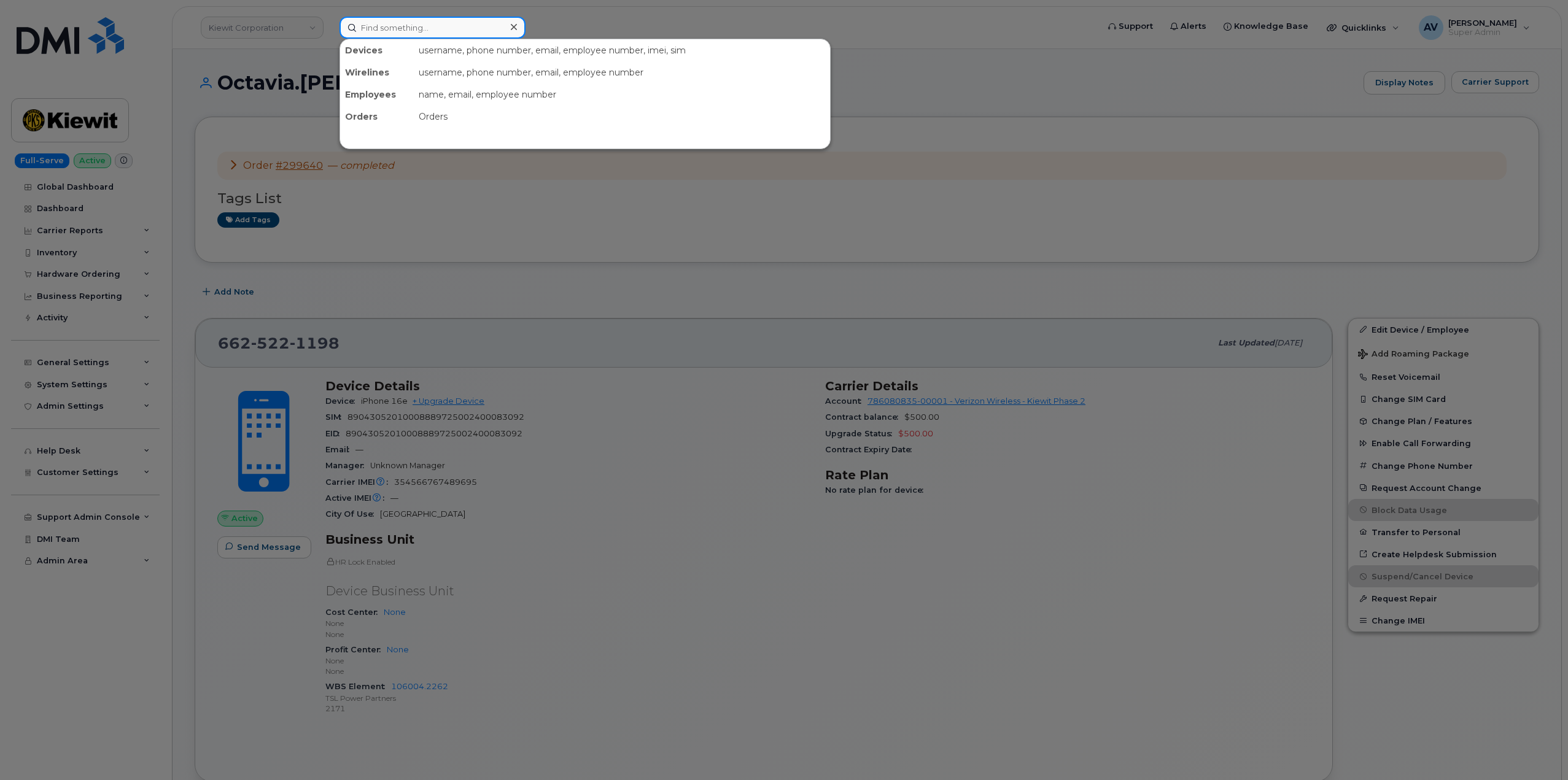
paste input "3615002396"
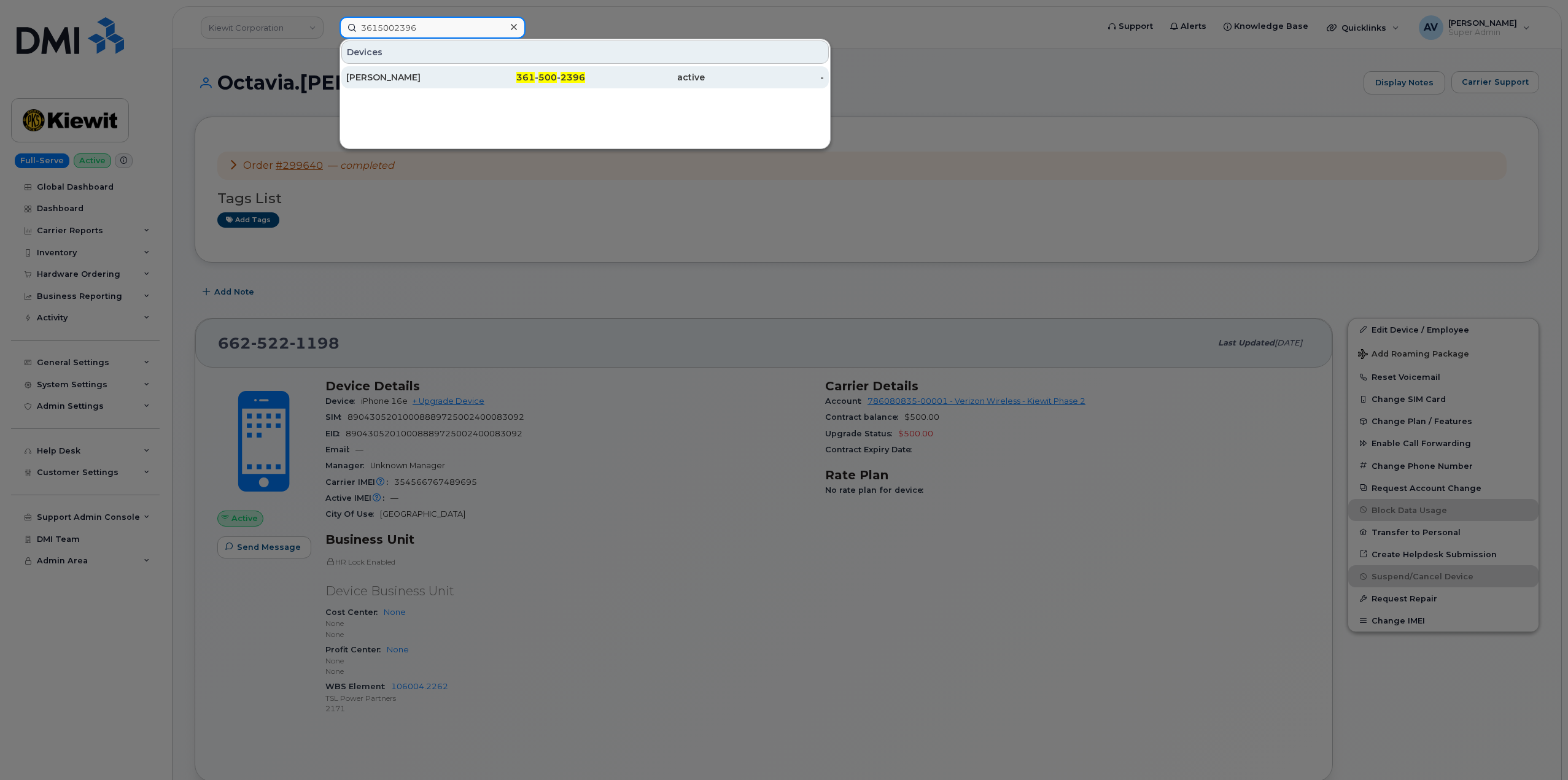
type input "3615002396"
click at [453, 76] on div "[PERSON_NAME]" at bounding box center [406, 77] width 120 height 12
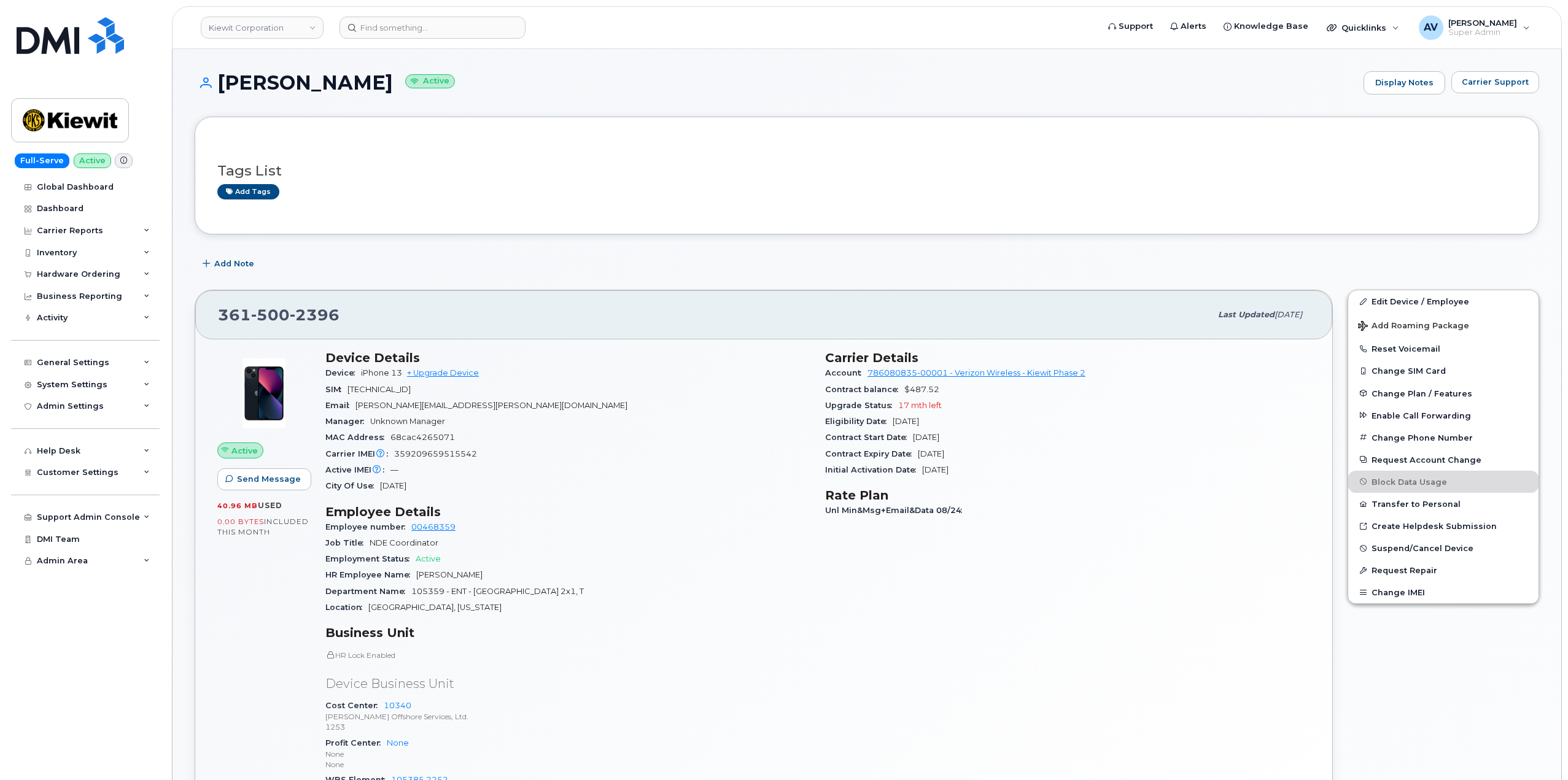
drag, startPoint x: 215, startPoint y: 84, endPoint x: 350, endPoint y: 101, distance: 136.1
click at [350, 101] on div "[PERSON_NAME] Active Display Notes Carrier Support" at bounding box center [867, 94] width 1345 height 46
copy h1 "[PERSON_NAME]"
click at [439, 24] on input at bounding box center [432, 28] width 186 height 22
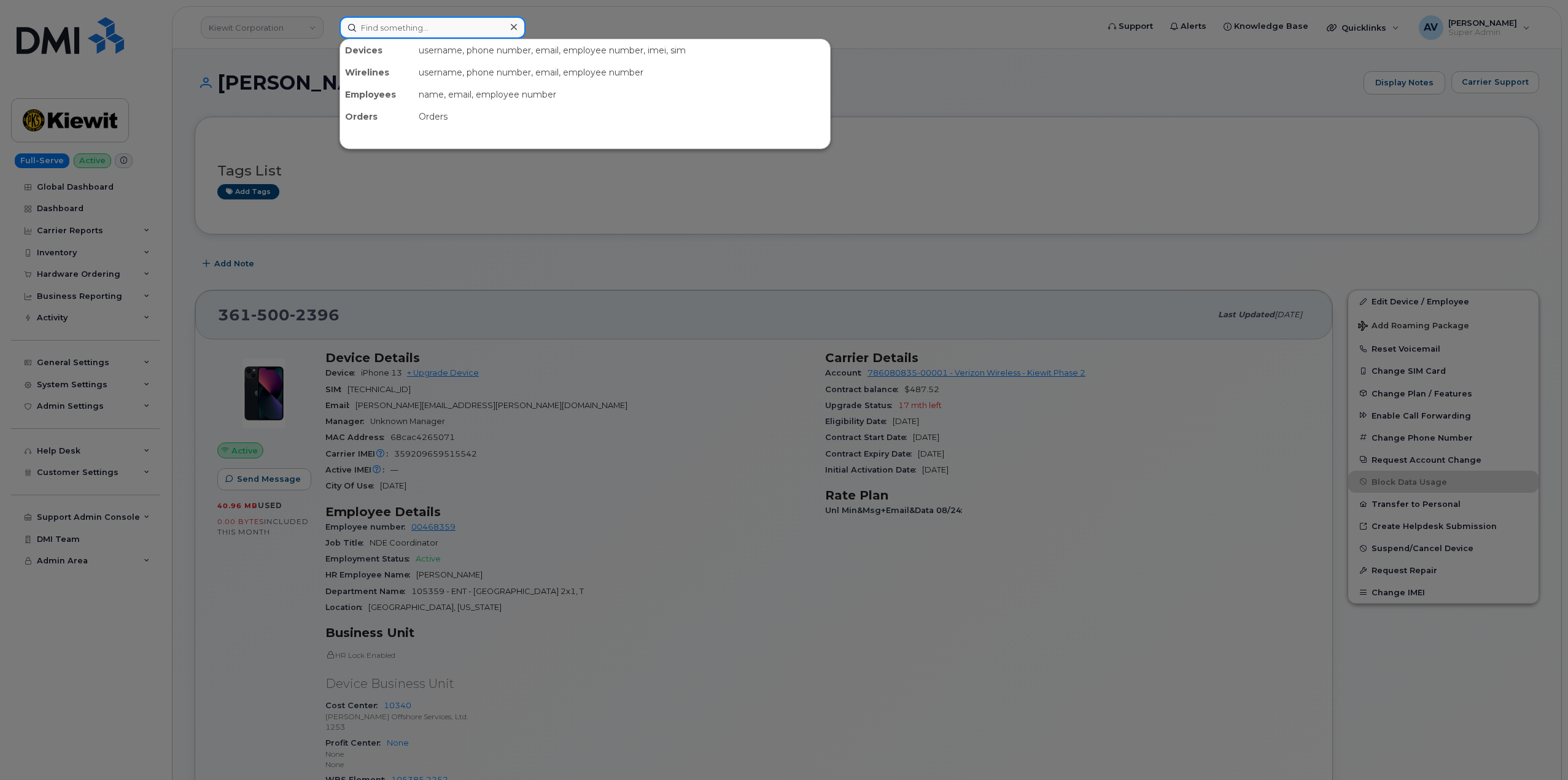
paste input "8259357823"
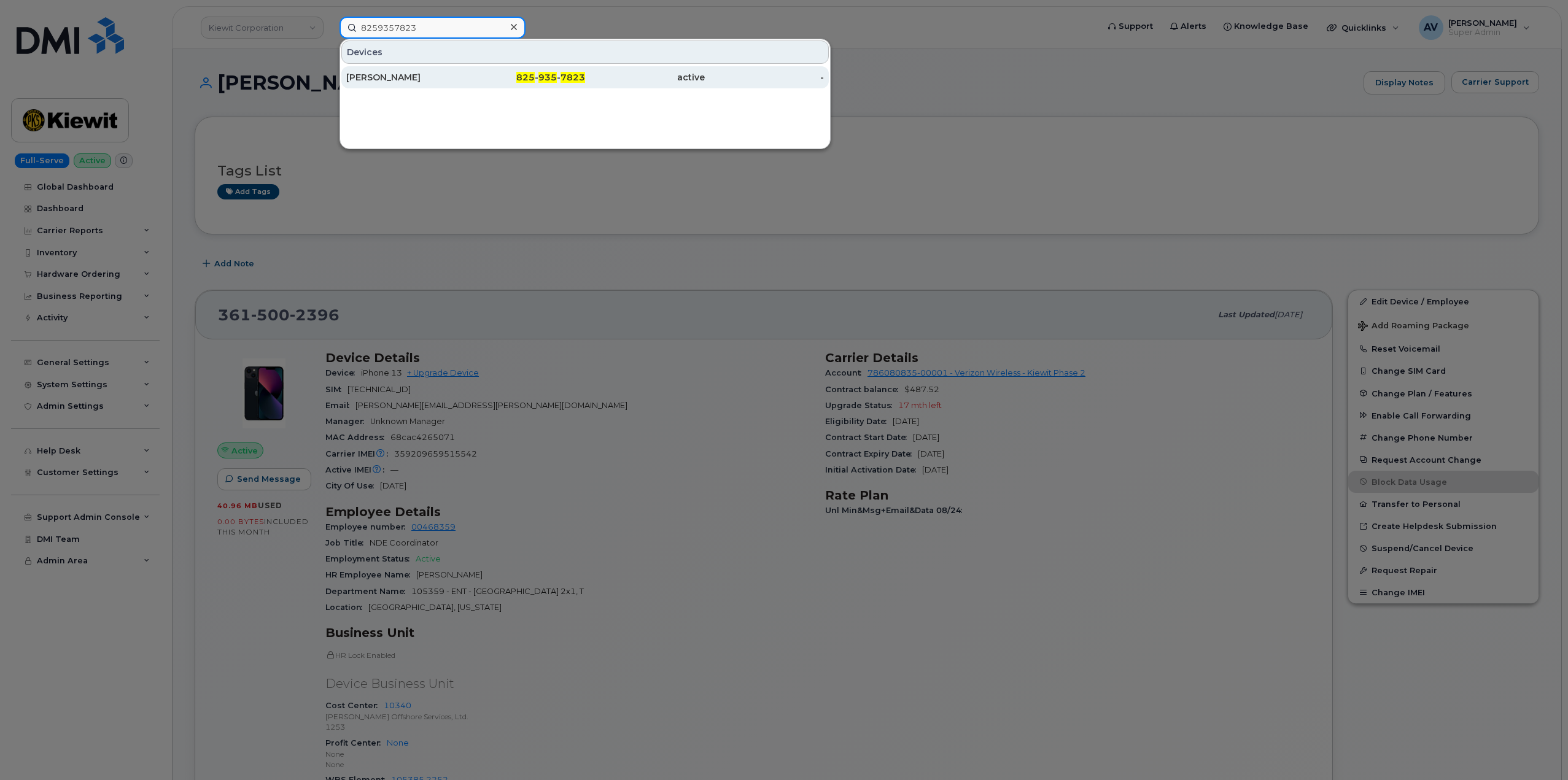
type input "8259357823"
click at [475, 73] on div "825 - 935 - 7823" at bounding box center [525, 77] width 120 height 12
